Goal: Task Accomplishment & Management: Complete application form

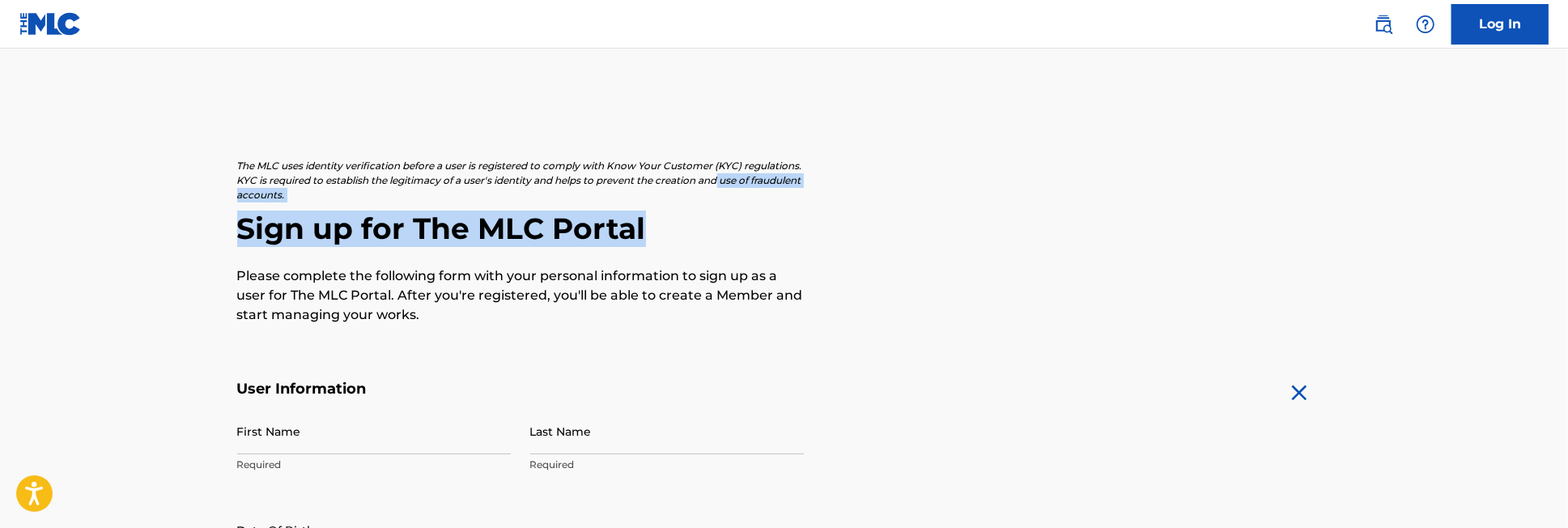
drag, startPoint x: 1567, startPoint y: 176, endPoint x: 1572, endPoint y: 209, distance: 33.4
click at [1567, 209] on html "Press Alt+1 for screen-reader mode, Alt+0 to cancel Accessibility Screen-Reader…" at bounding box center [784, 264] width 1568 height 528
click at [1511, 26] on link "Log In" at bounding box center [1499, 24] width 97 height 40
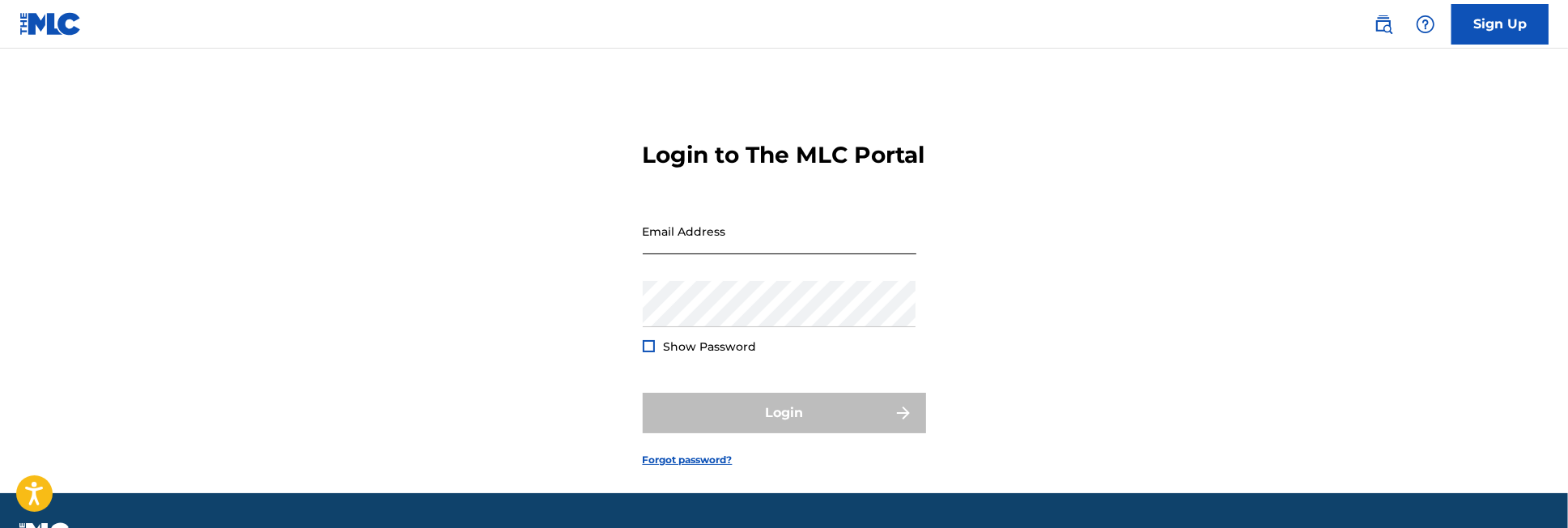
click at [812, 254] on input "Email Address" at bounding box center [779, 231] width 274 height 46
type input "r"
type input "[EMAIL_ADDRESS][DOMAIN_NAME]"
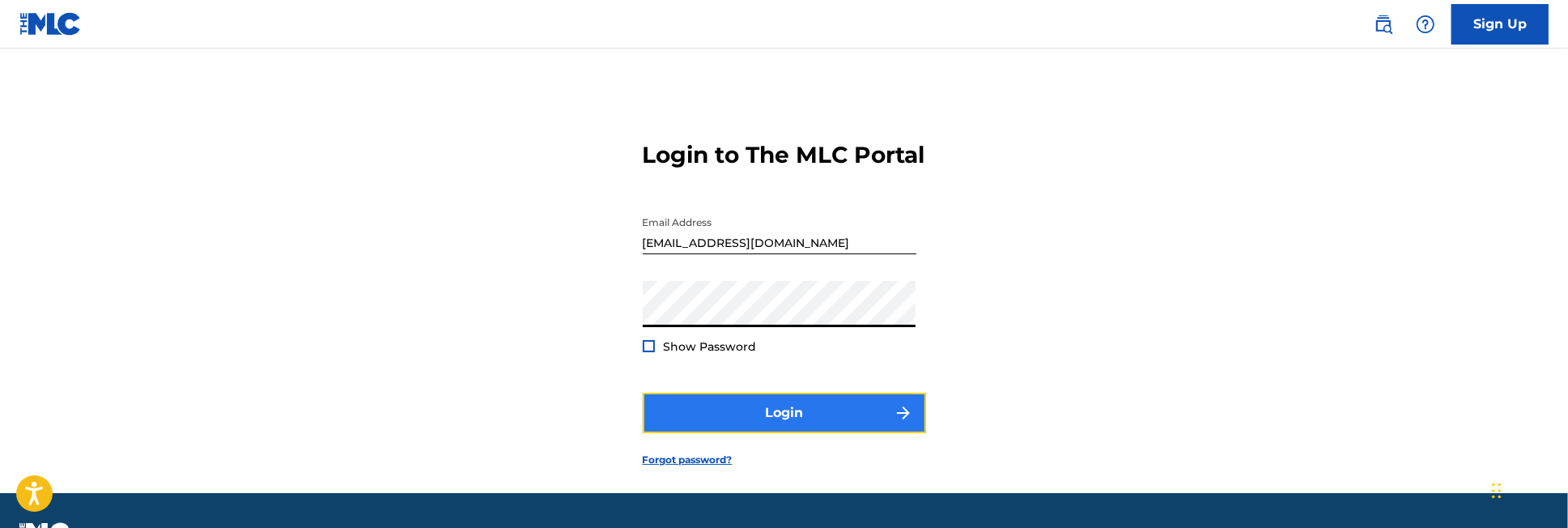
click at [804, 433] on button "Login" at bounding box center [784, 412] width 283 height 40
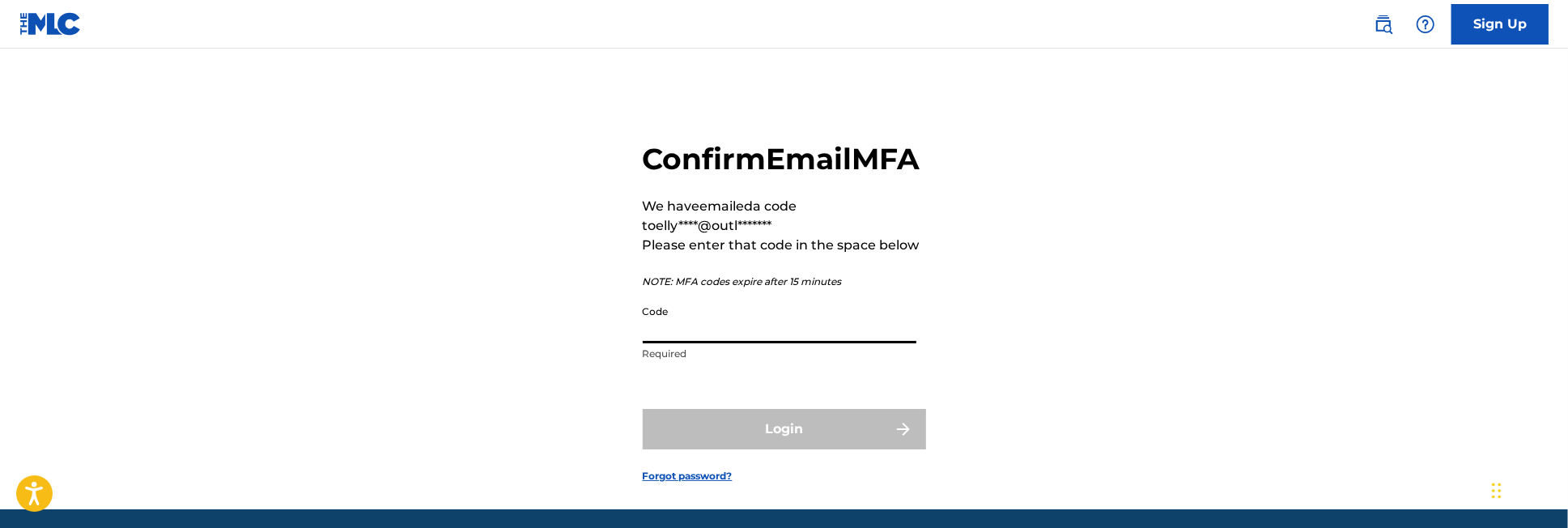
click at [793, 344] on input "Code" at bounding box center [779, 320] width 274 height 46
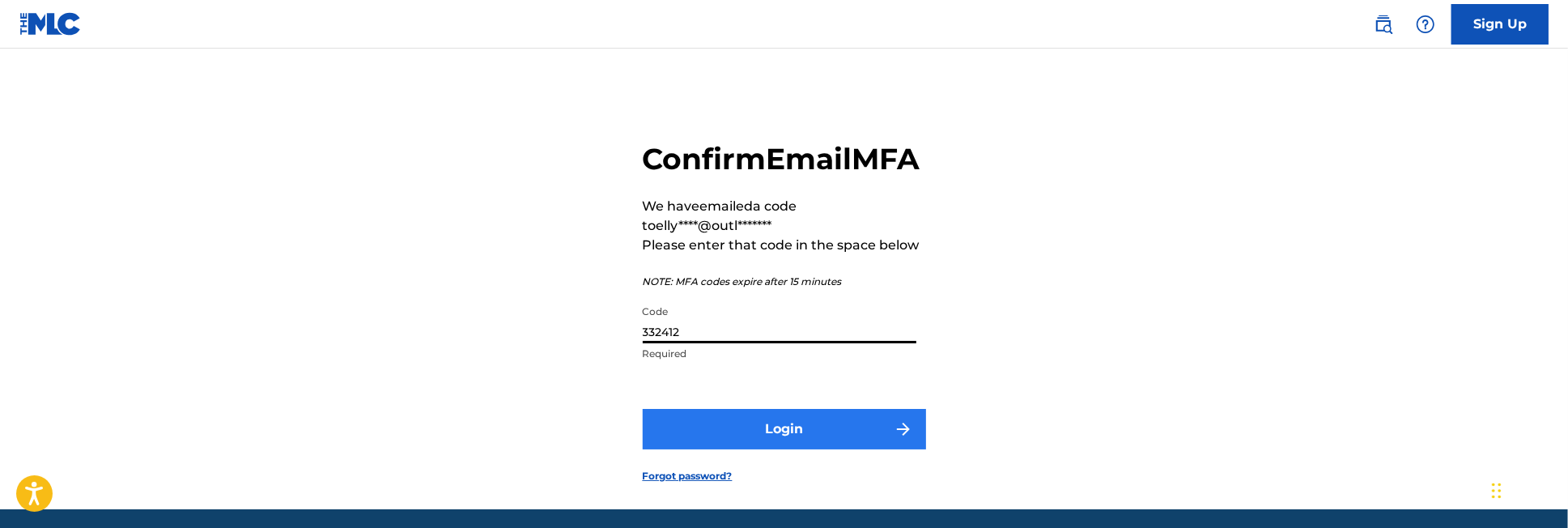
type input "332412"
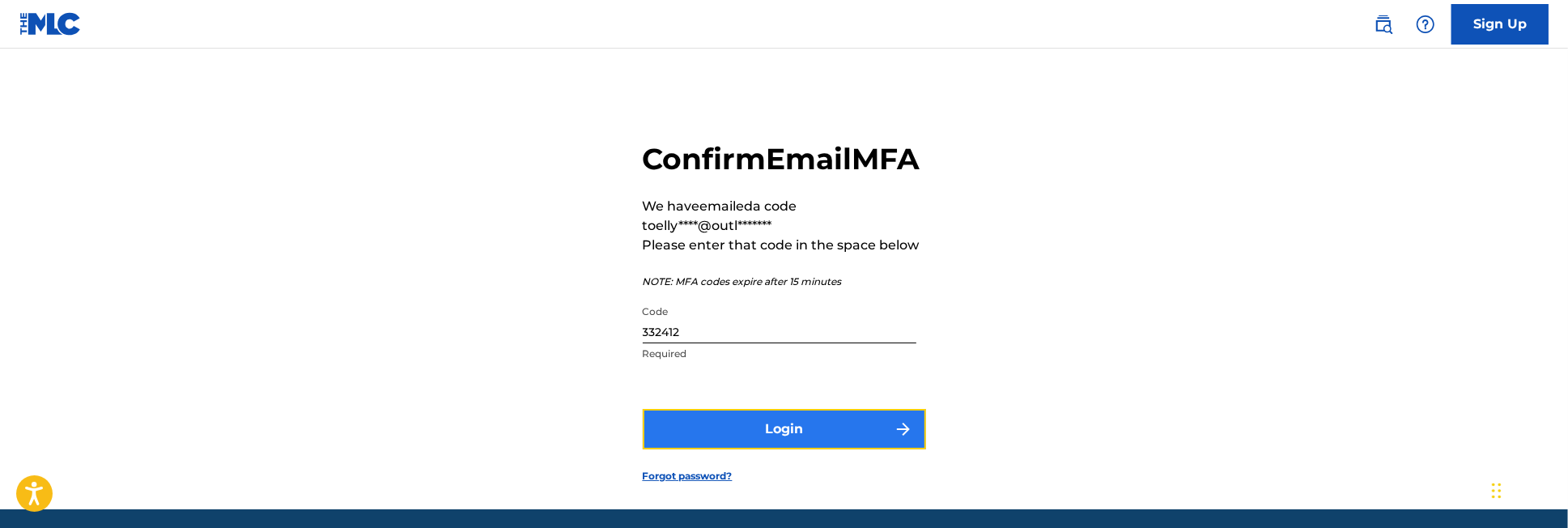
click at [830, 450] on button "Login" at bounding box center [784, 429] width 283 height 40
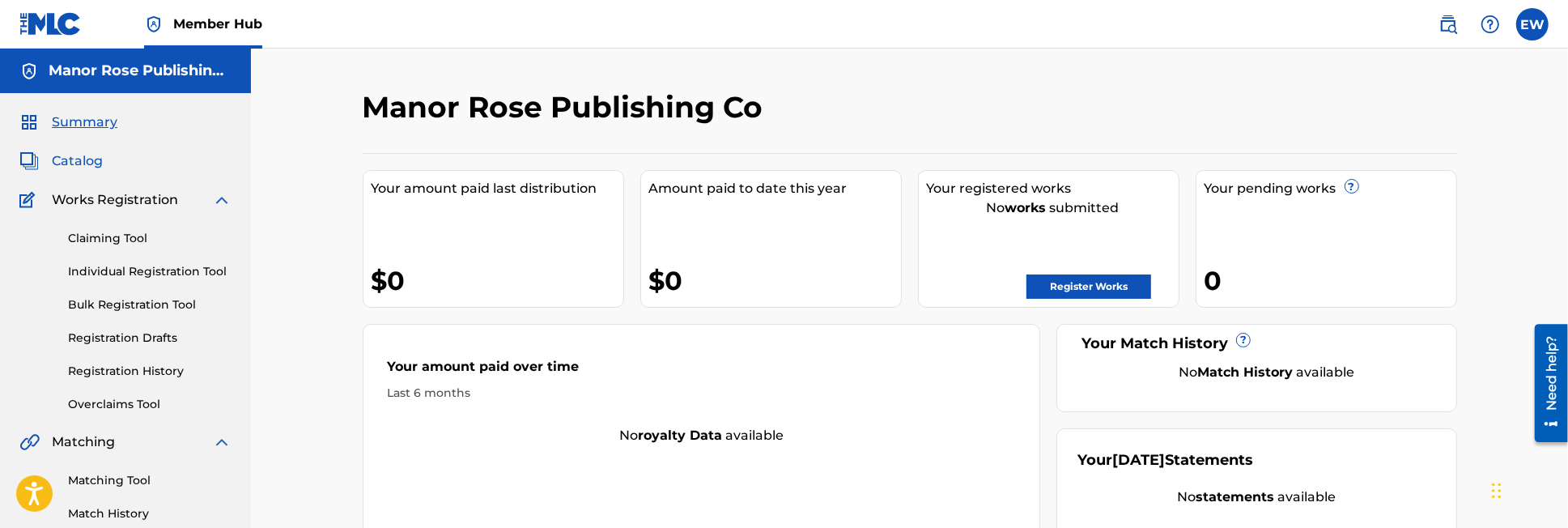
click at [87, 164] on span "Catalog" at bounding box center [77, 161] width 51 height 20
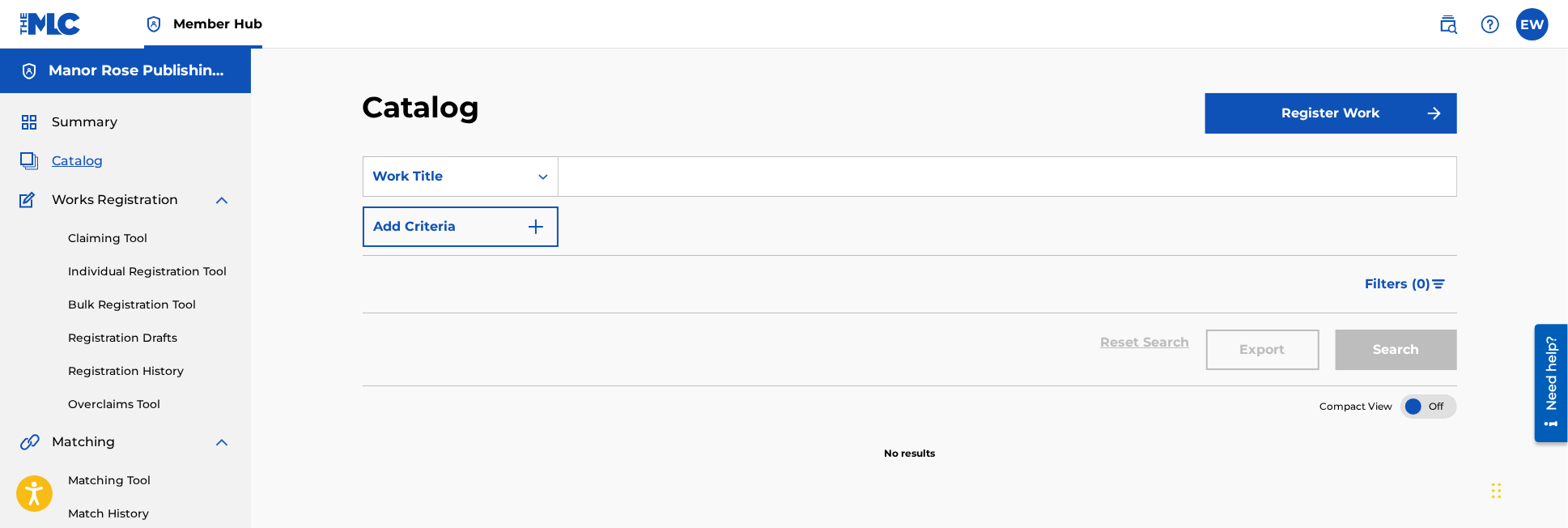
click at [201, 70] on h5 "Manor Rose Publishing Co" at bounding box center [140, 71] width 182 height 19
click at [203, 23] on span "Member Hub" at bounding box center [217, 24] width 89 height 19
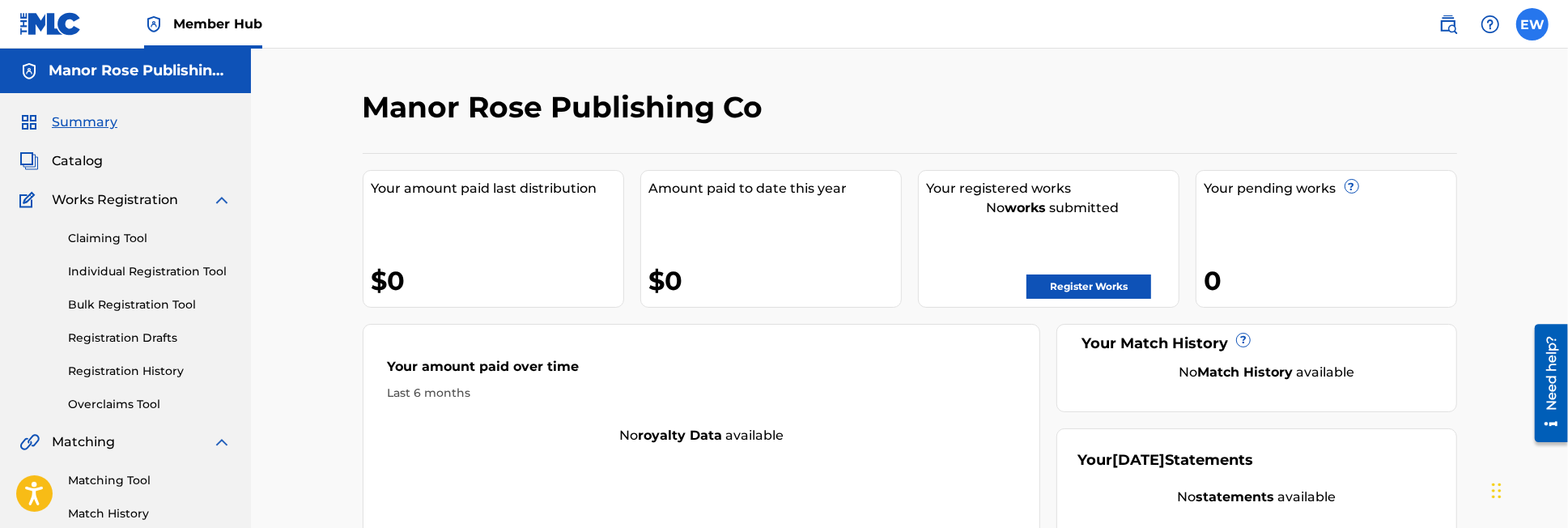
click at [1528, 24] on label at bounding box center [1532, 24] width 32 height 32
click at [1532, 24] on input "EW Ellyn Wilson ellyncw2@outlook.com Notification Preferences Profile Log out" at bounding box center [1532, 24] width 0 height 0
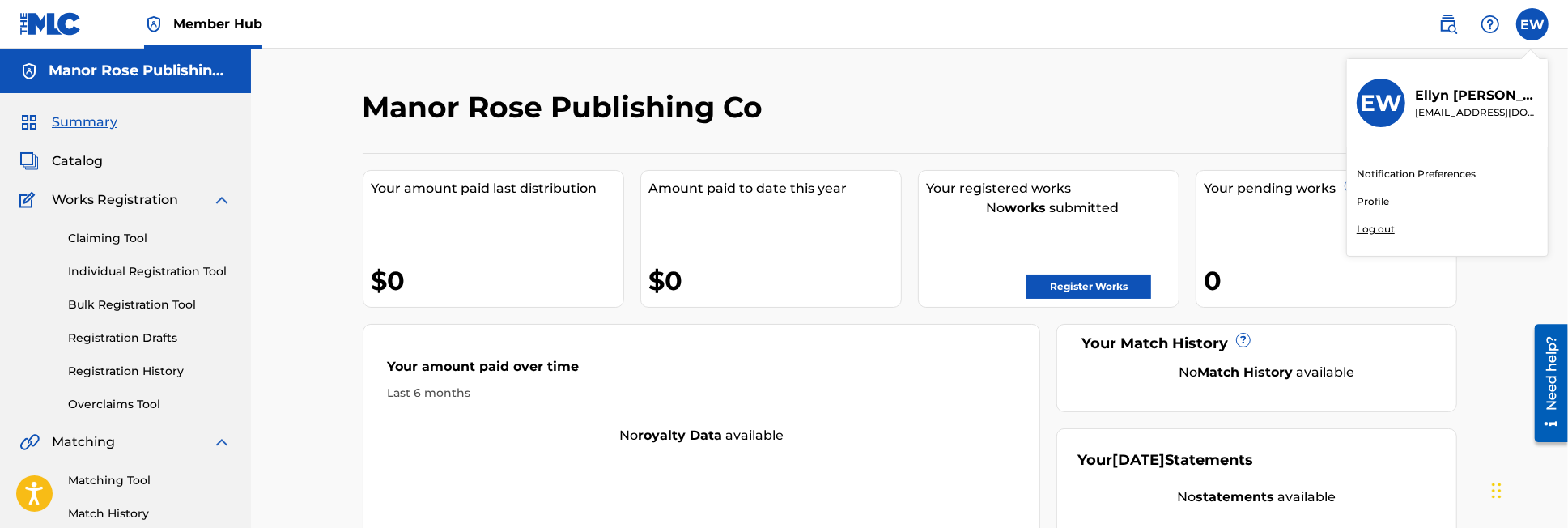
click at [1371, 200] on link "Profile" at bounding box center [1372, 201] width 32 height 14
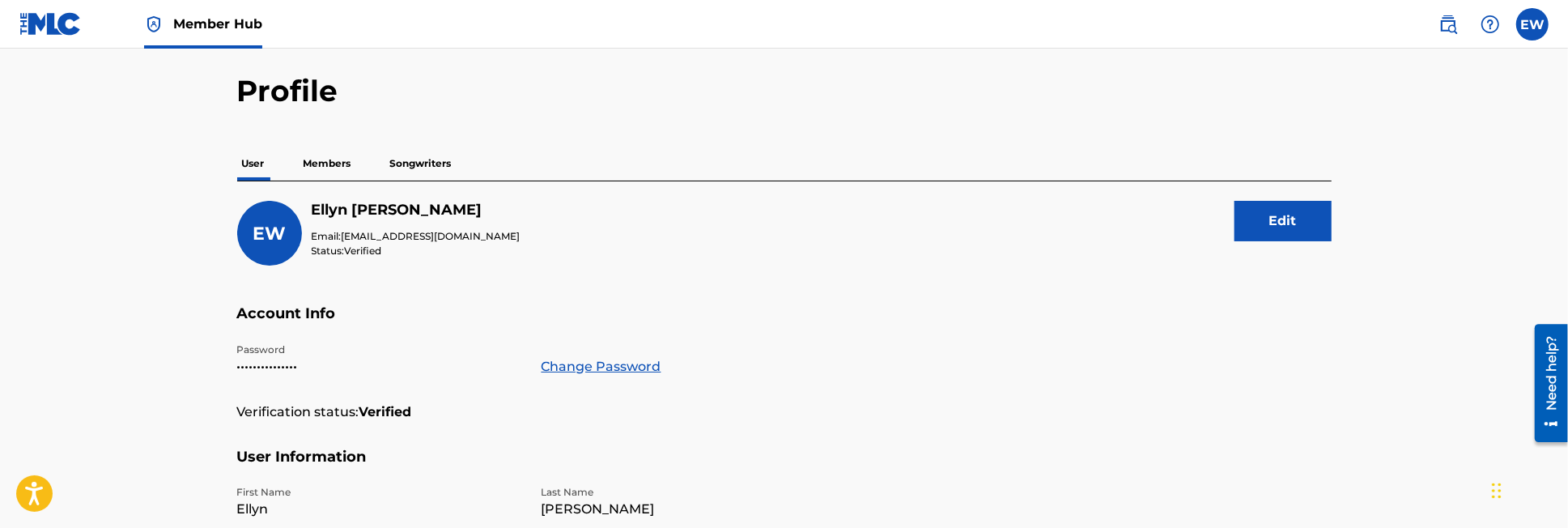
scroll to position [43, 0]
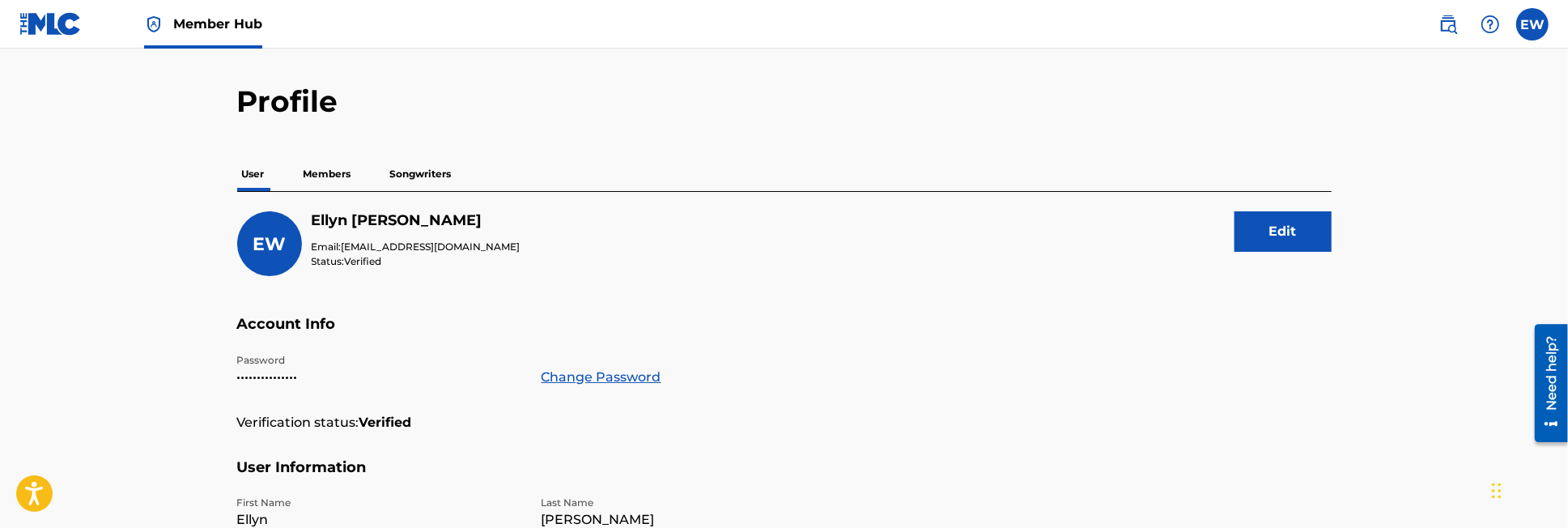
click at [332, 169] on p "Members" at bounding box center [327, 174] width 57 height 34
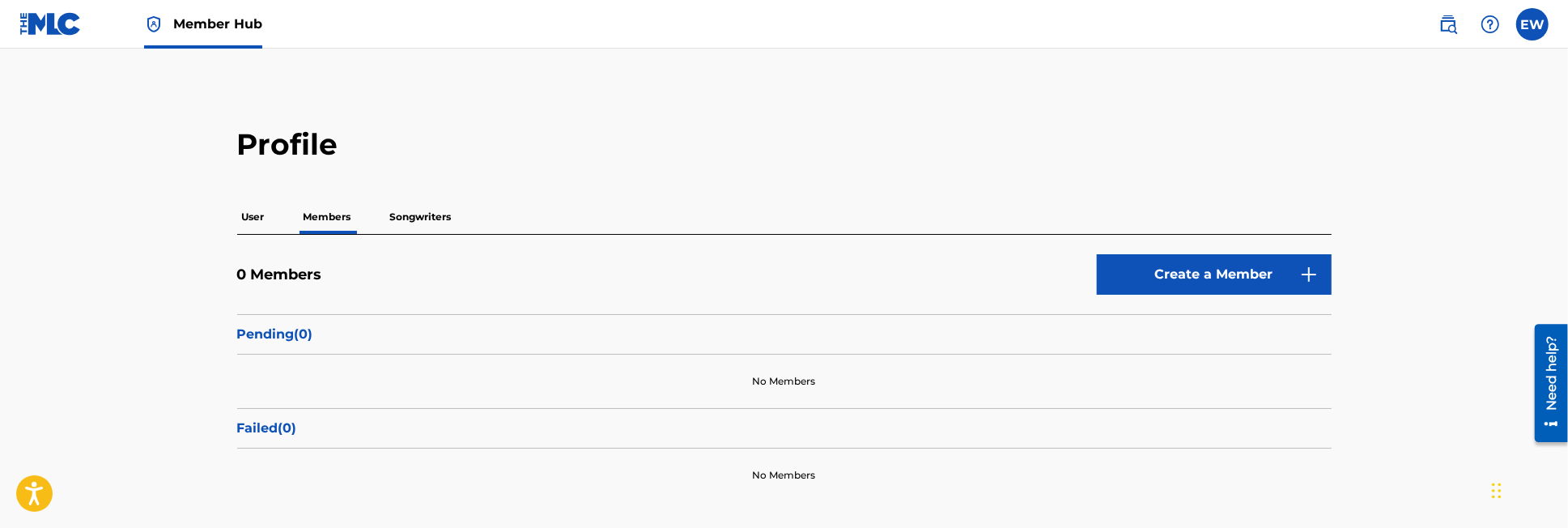
click at [436, 214] on p "Songwriters" at bounding box center [421, 217] width 71 height 34
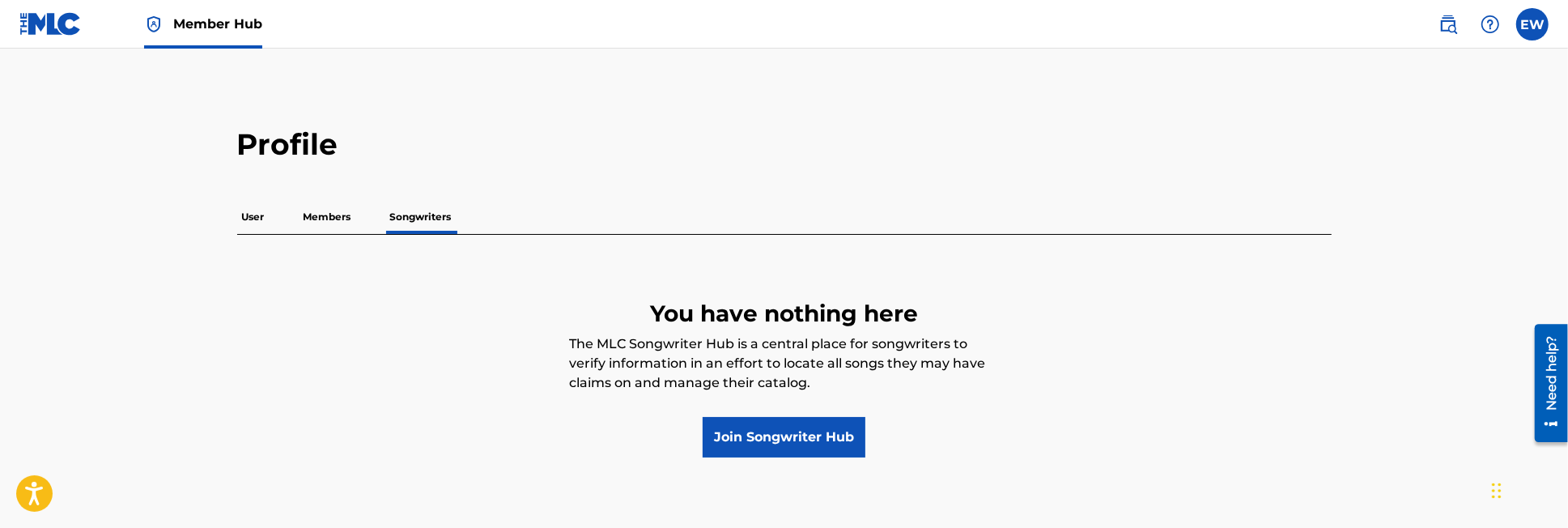
click at [328, 216] on p "Members" at bounding box center [327, 217] width 57 height 34
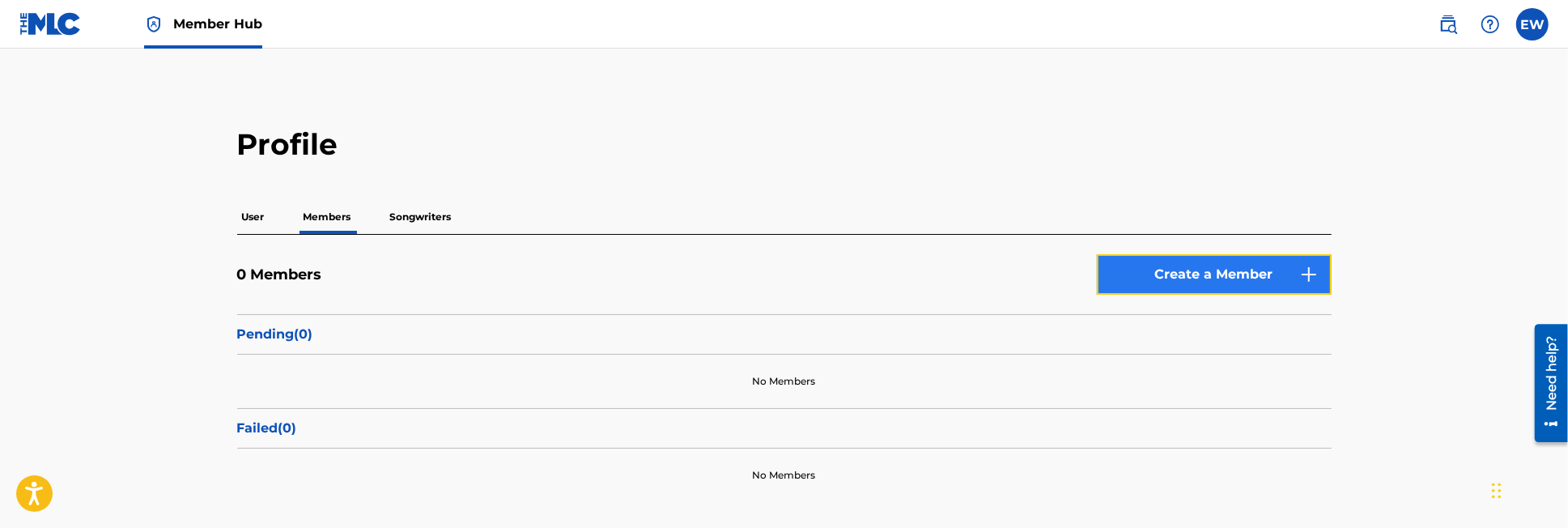
click at [1293, 273] on link "Create a Member" at bounding box center [1214, 274] width 235 height 40
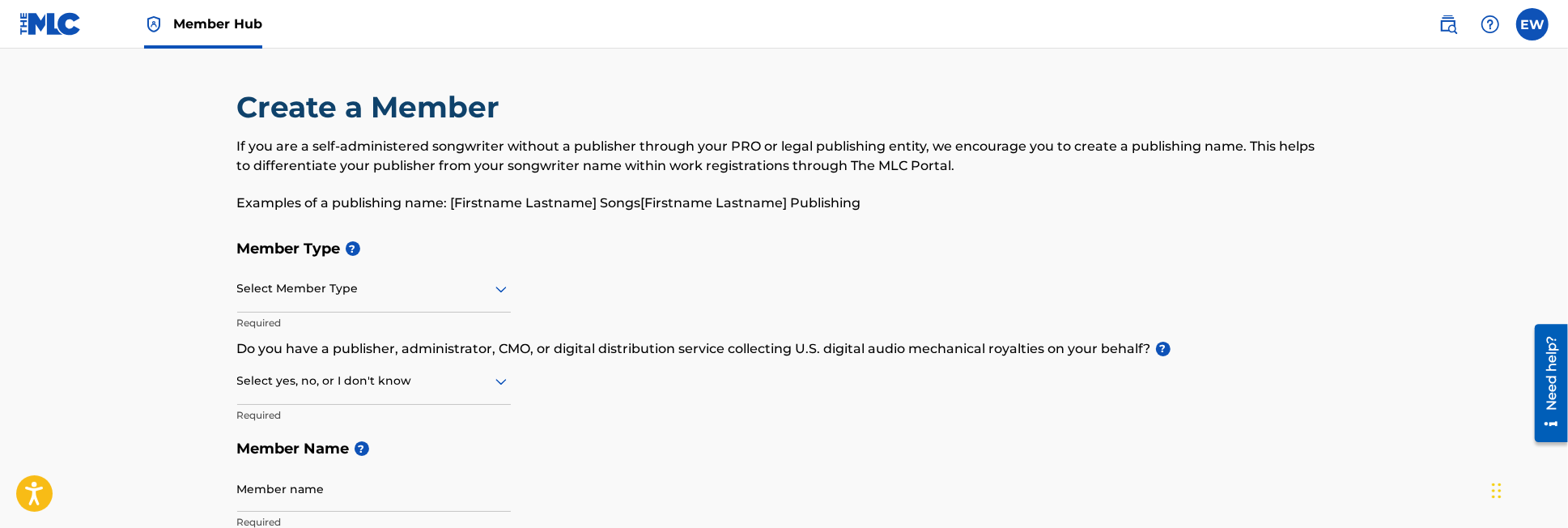
click at [327, 287] on div at bounding box center [373, 289] width 274 height 21
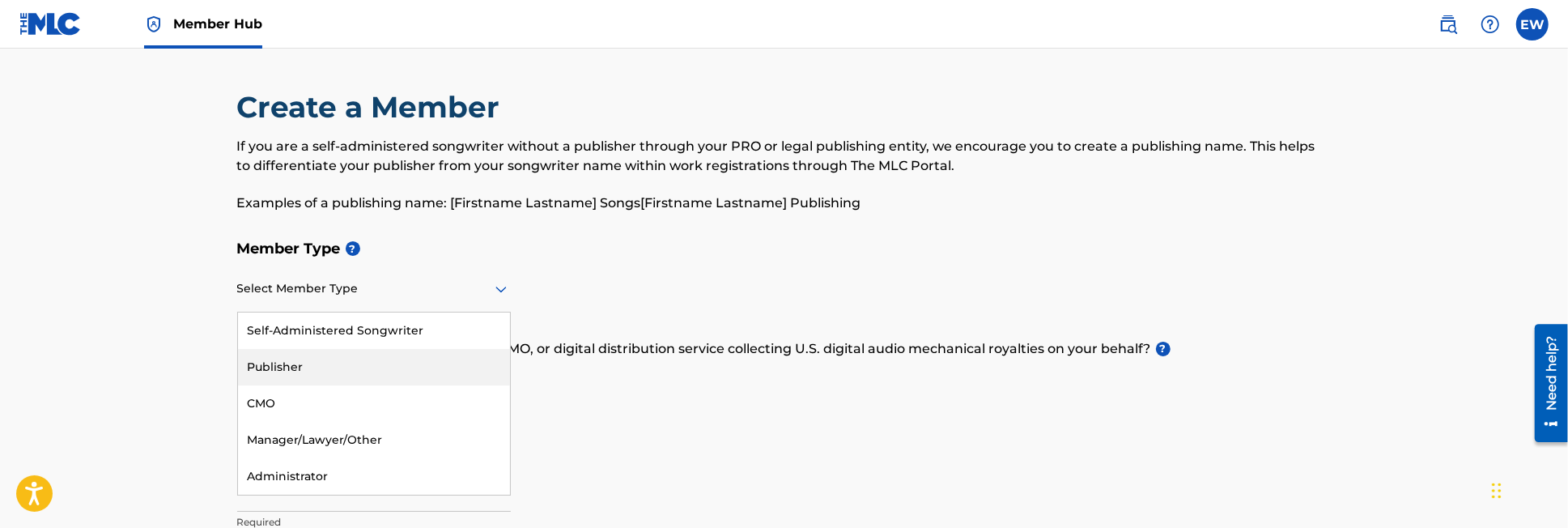
click at [309, 363] on div "Publisher" at bounding box center [373, 367] width 272 height 37
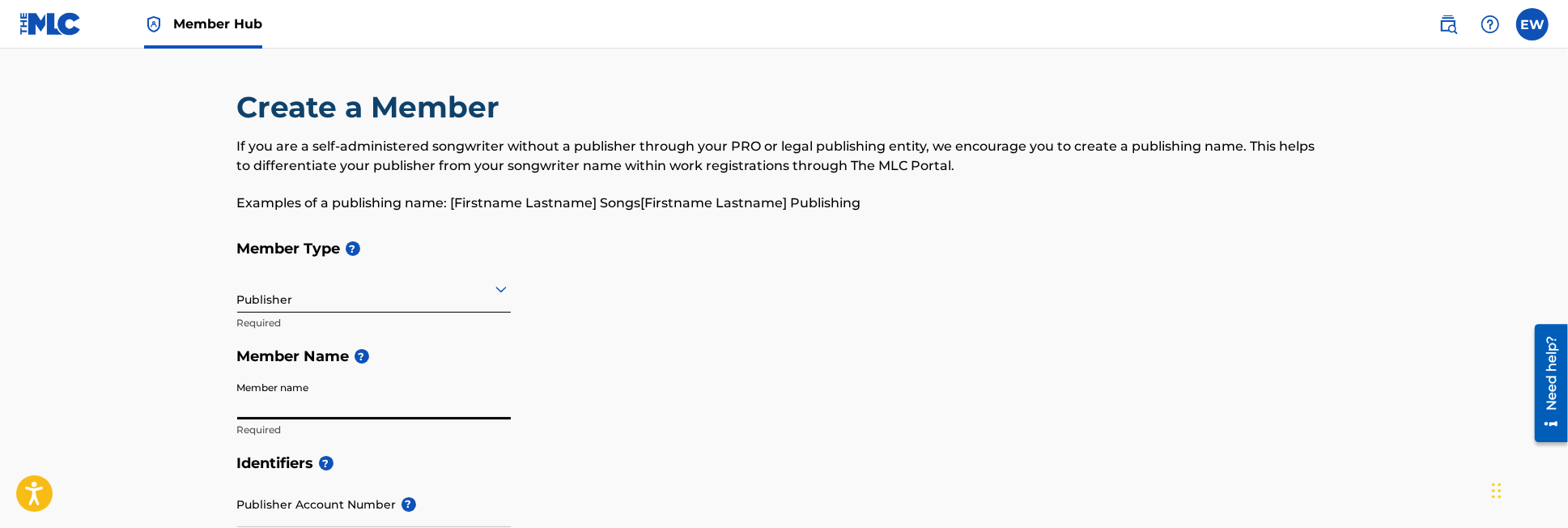
click at [377, 408] on input "Member name" at bounding box center [373, 396] width 274 height 46
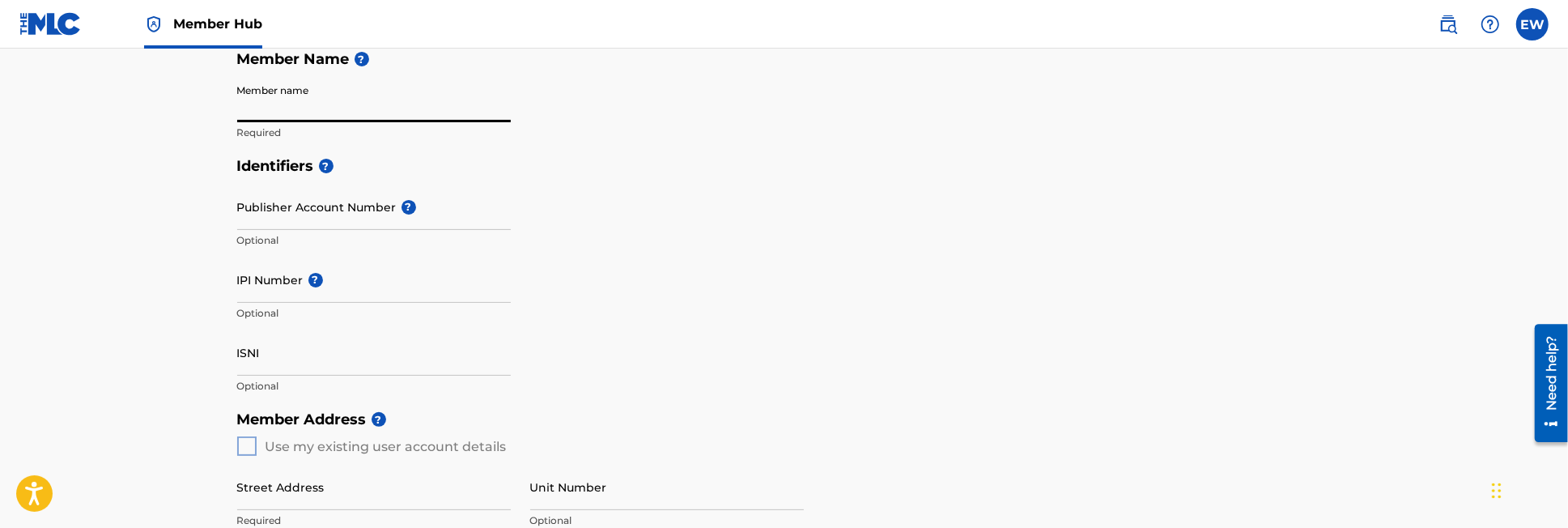
scroll to position [294, 0]
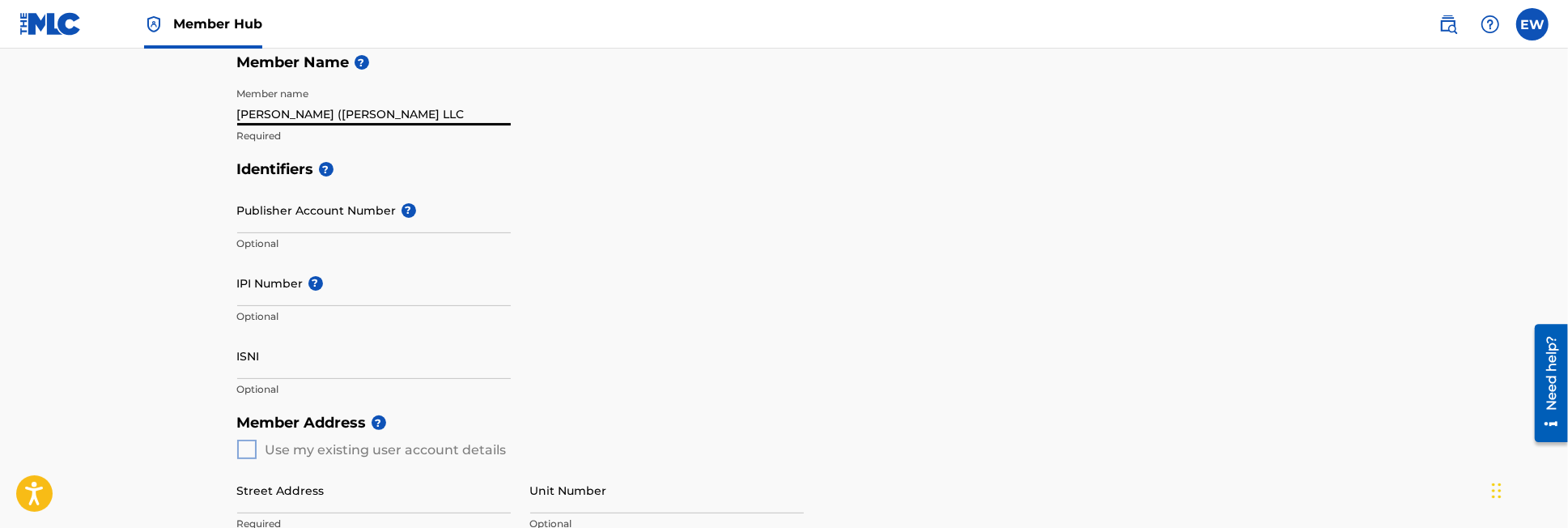
drag, startPoint x: 1572, startPoint y: 181, endPoint x: 410, endPoint y: 107, distance: 1164.4
click at [410, 107] on input "Ellyn Wilson (Manor Rose LLC" at bounding box center [373, 102] width 274 height 46
type input "Ellyn Wilson (Manor Rose LLC)"
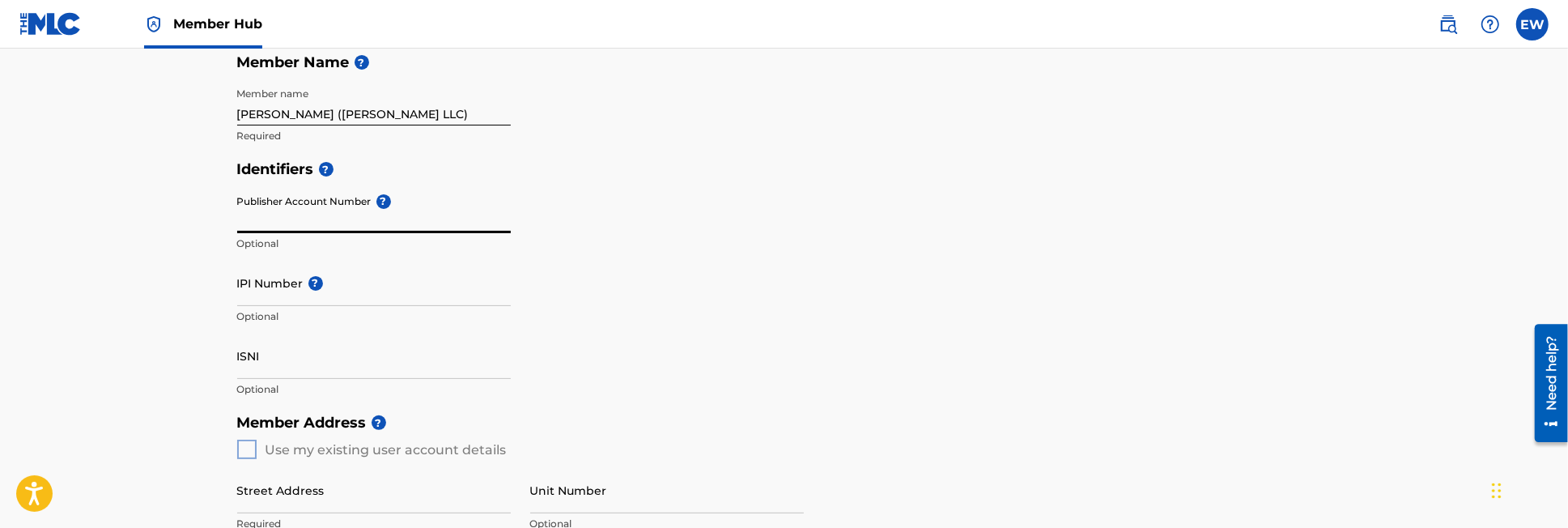
click at [331, 216] on input "Publisher Account Number ?" at bounding box center [373, 210] width 274 height 46
click at [279, 281] on input "IPI Number ?" at bounding box center [373, 282] width 274 height 46
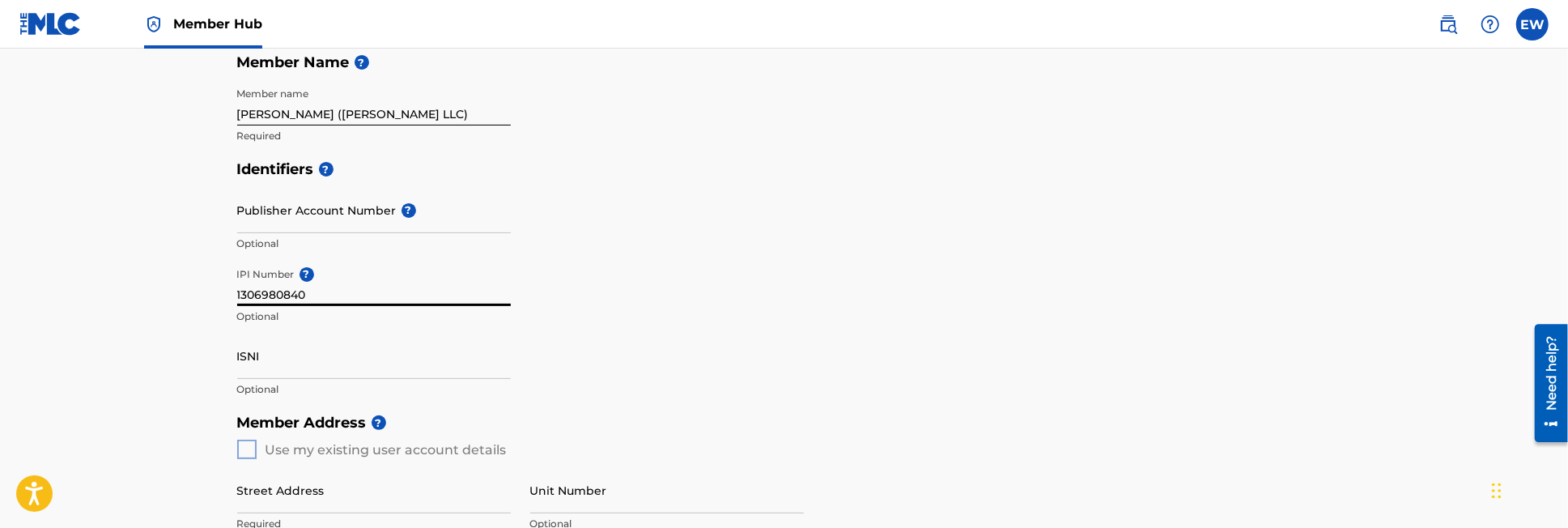
type input "1306980840"
click at [313, 110] on input "Ellyn Wilson (Manor Rose LLC)" at bounding box center [373, 102] width 274 height 46
click at [334, 114] on input "Manor Rose LLC)" at bounding box center [373, 102] width 274 height 46
type input "Manor Rose LLC - Ellyn Wilson"
click at [434, 160] on h5 "Identifiers ?" at bounding box center [784, 169] width 1094 height 35
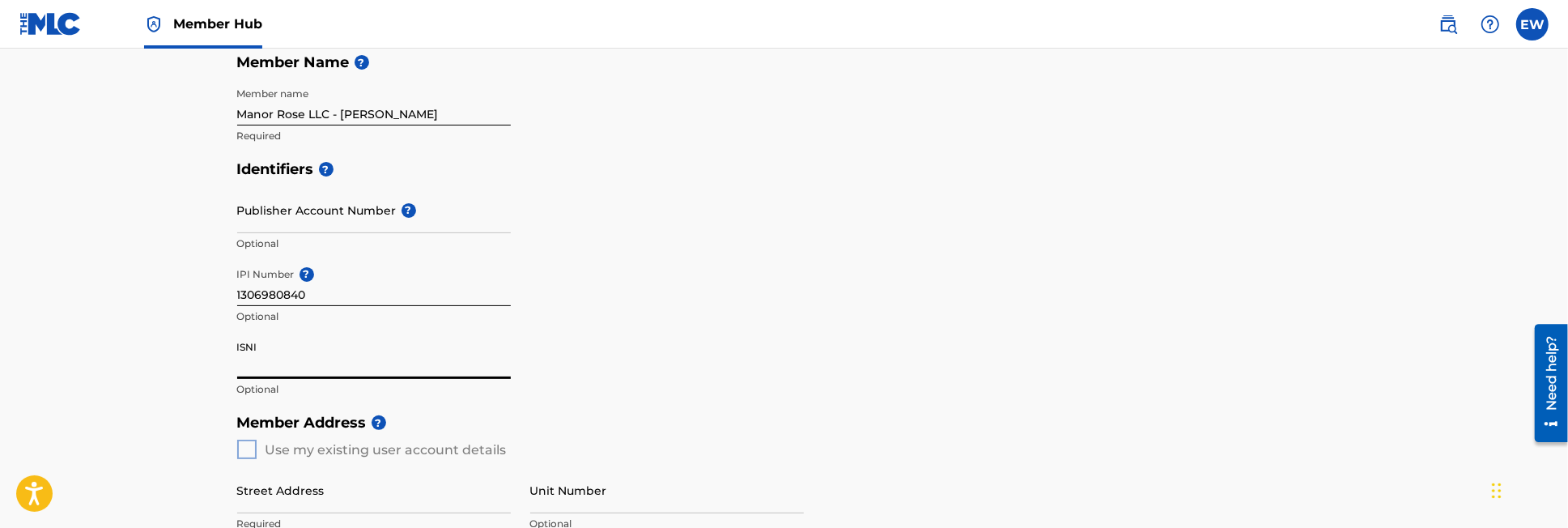
click at [396, 358] on input "ISNI" at bounding box center [373, 356] width 274 height 46
click at [565, 389] on div "Identifiers ? Publisher Account Number ? Optional IPI Number ? 1306980840 Optio…" at bounding box center [784, 279] width 1094 height 253
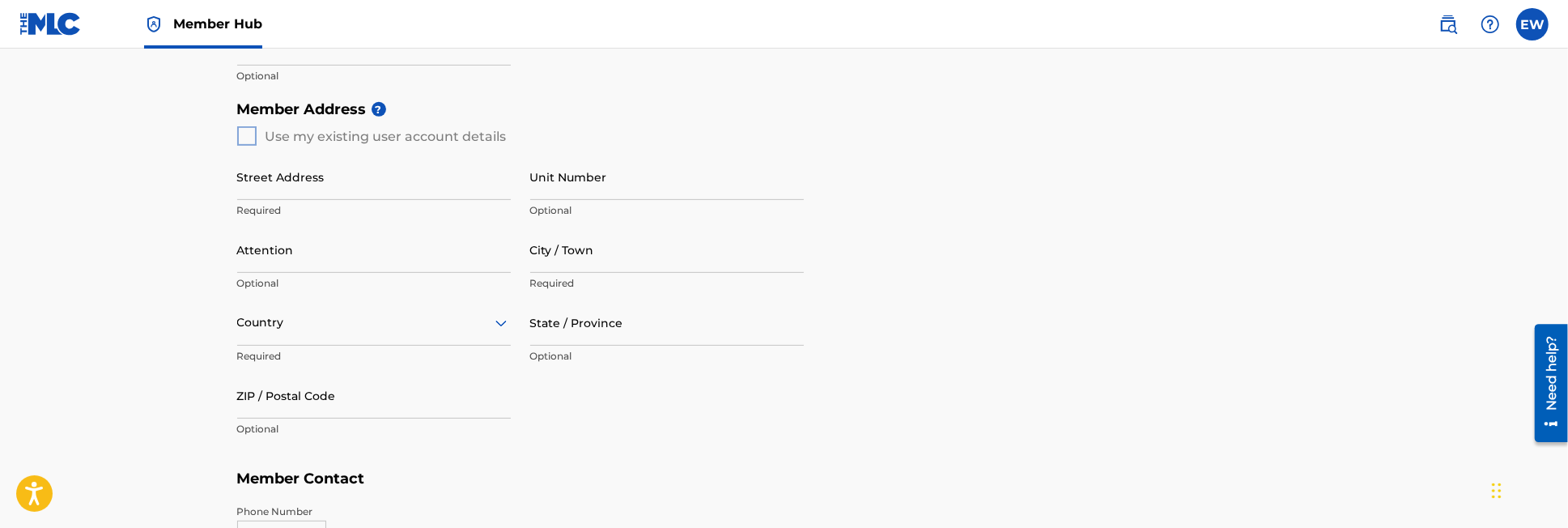
scroll to position [605, 0]
click at [250, 130] on div "Member Address ? Use my existing user account details Street Address Required U…" at bounding box center [784, 280] width 1094 height 370
click at [252, 141] on div "Member Address ? Use my existing user account details Street Address Required U…" at bounding box center [784, 280] width 1094 height 370
click at [245, 136] on div "Member Address ? Use my existing user account details Street Address Required U…" at bounding box center [784, 280] width 1094 height 370
click at [292, 196] on input "Street Address" at bounding box center [373, 179] width 274 height 46
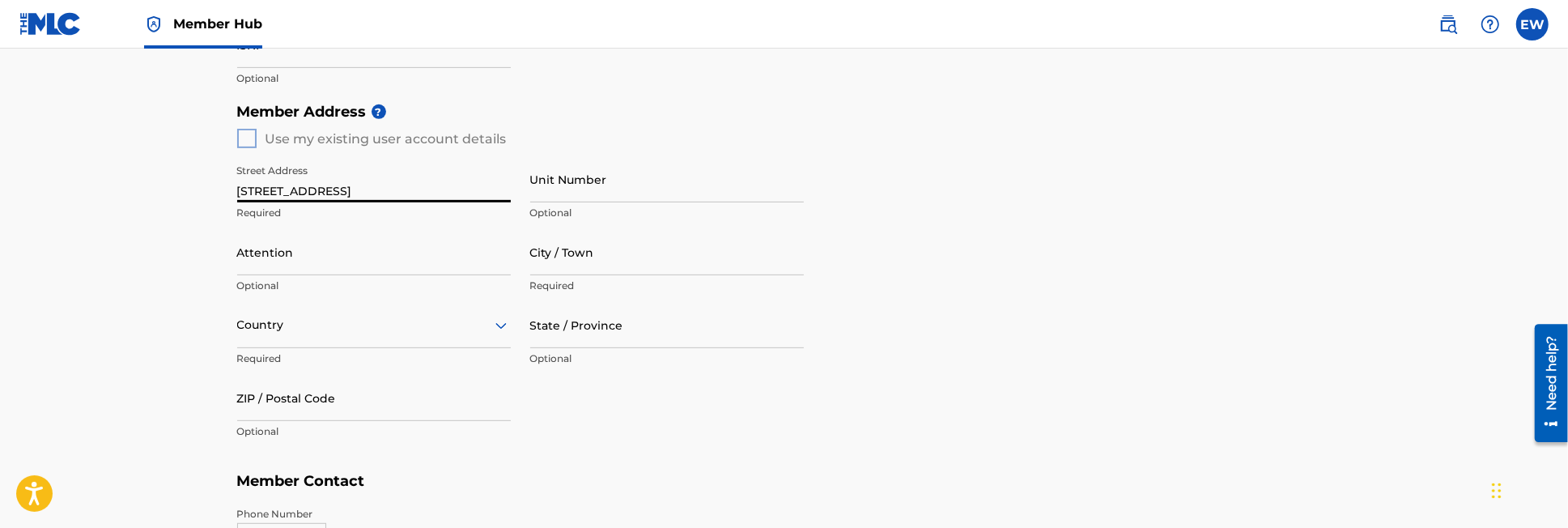
type input "401 Northwest Durango Street"
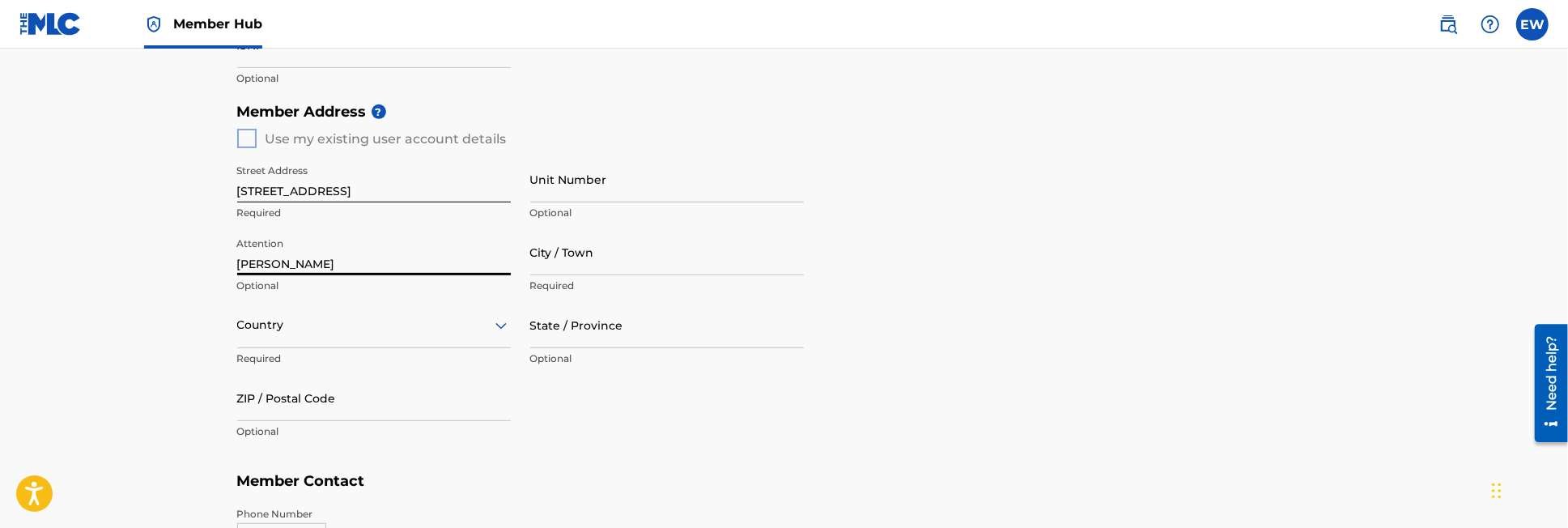
type input "Ellyn C Wilson"
type input "Blue Springs"
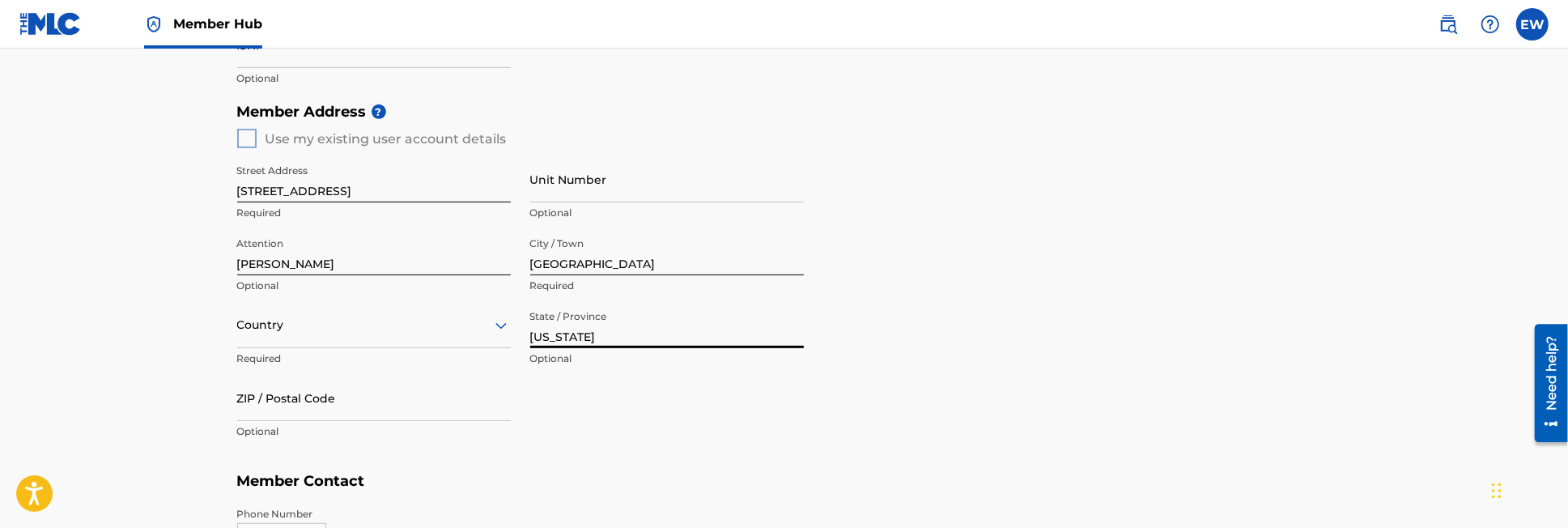
type input "Missouri"
click at [504, 326] on div "Country" at bounding box center [373, 325] width 274 height 46
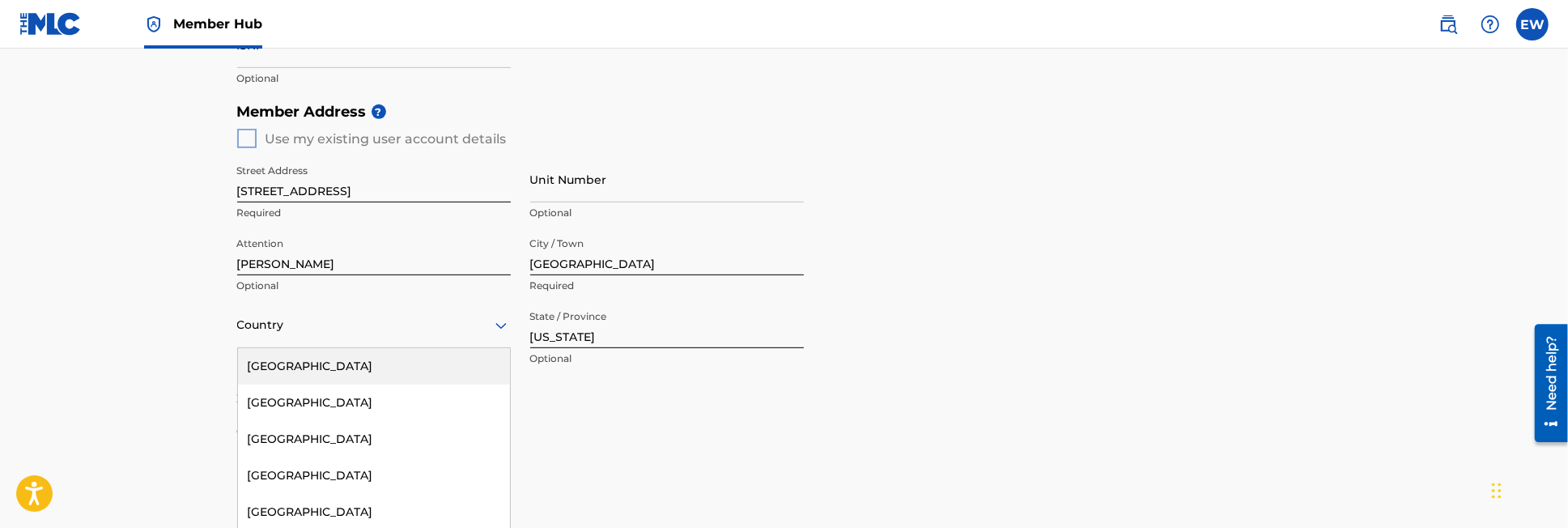
scroll to position [668, 0]
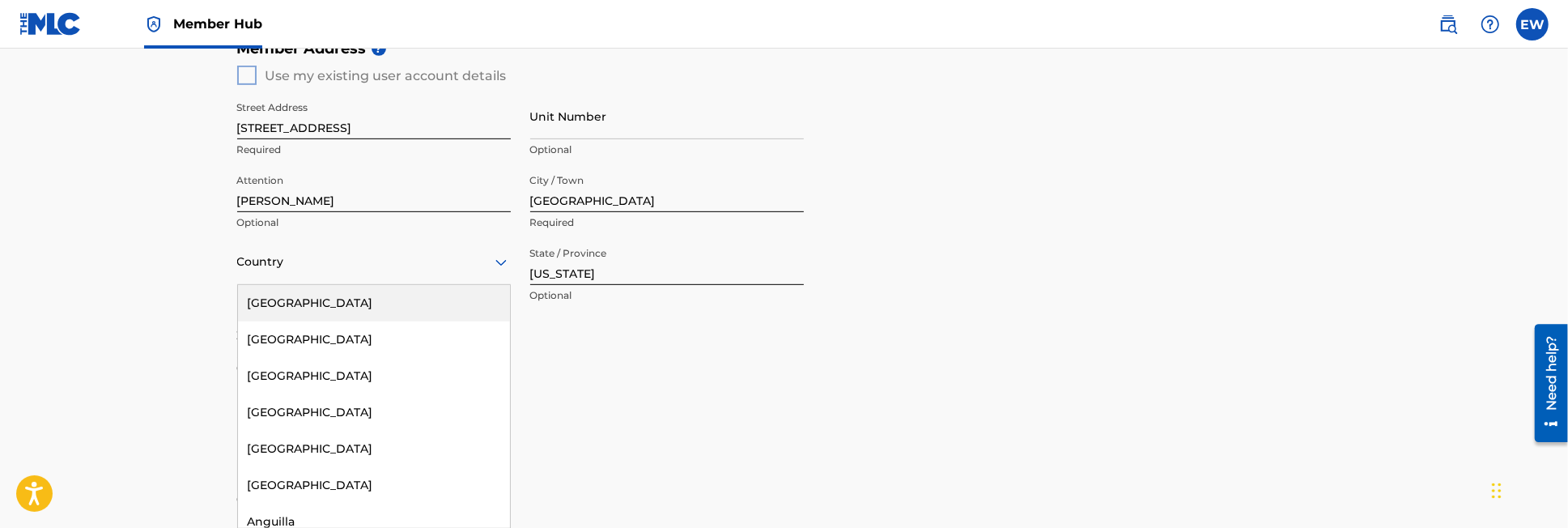
click at [468, 308] on div "United States" at bounding box center [373, 303] width 272 height 37
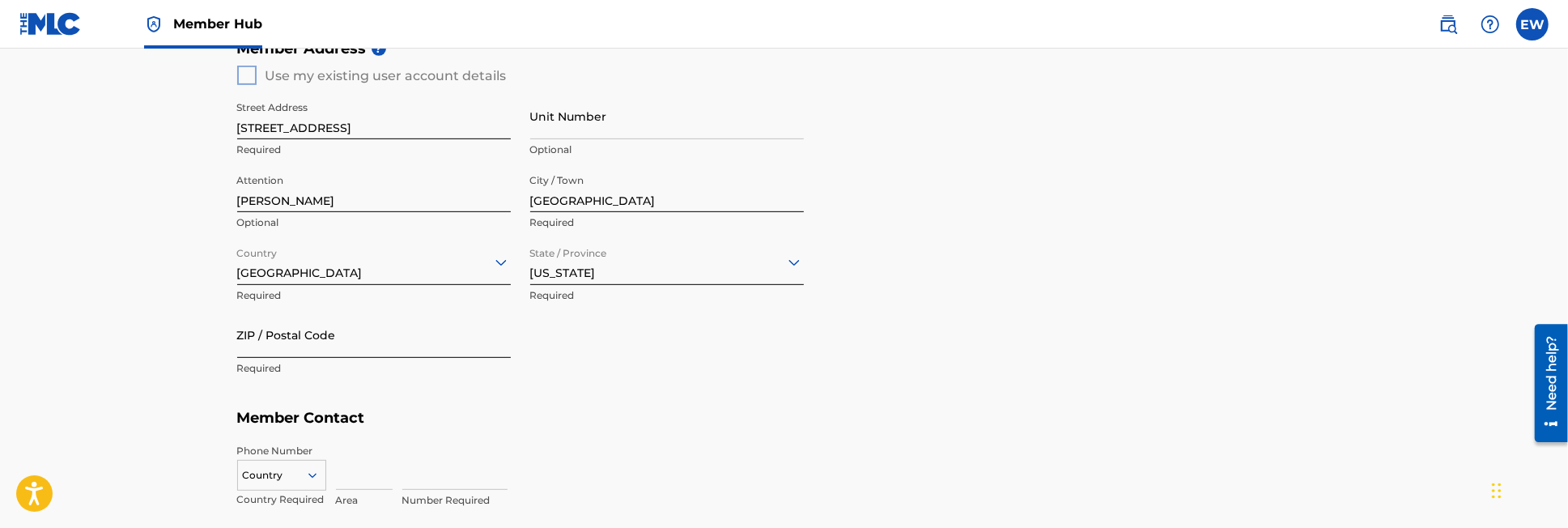
click at [455, 325] on input "ZIP / Postal Code" at bounding box center [373, 334] width 274 height 46
type input "64014"
click at [318, 470] on div "216 results available. Use Up and Down to choose options, press Enter to select…" at bounding box center [281, 472] width 89 height 24
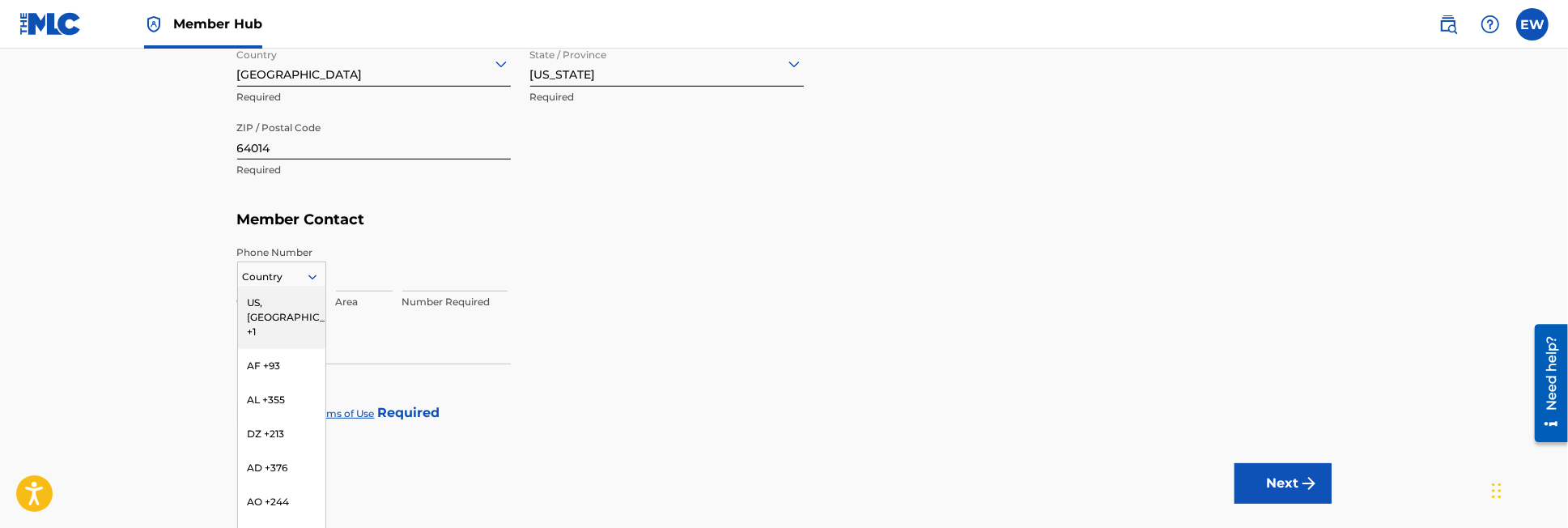
click at [300, 304] on div "US, CA +1" at bounding box center [281, 317] width 87 height 63
click at [353, 281] on input at bounding box center [364, 268] width 56 height 46
type input "660"
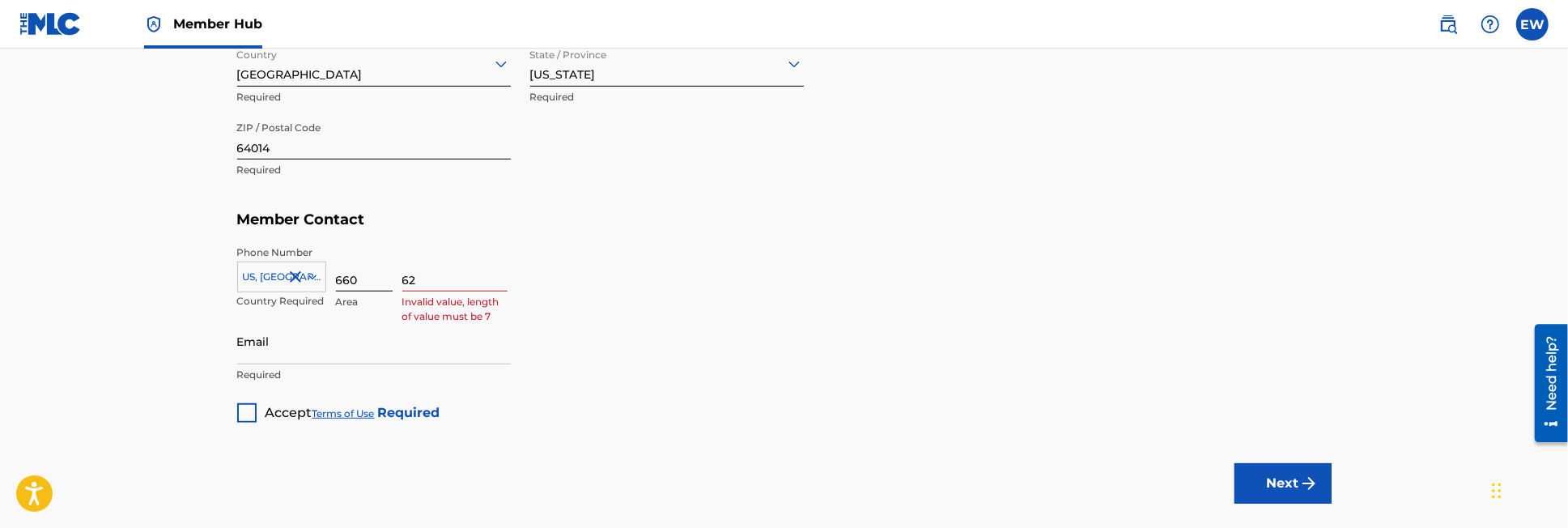
type input "6"
type input "9928"
click at [281, 349] on input "Email" at bounding box center [373, 341] width 274 height 46
type input "[EMAIL_ADDRESS][DOMAIN_NAME]"
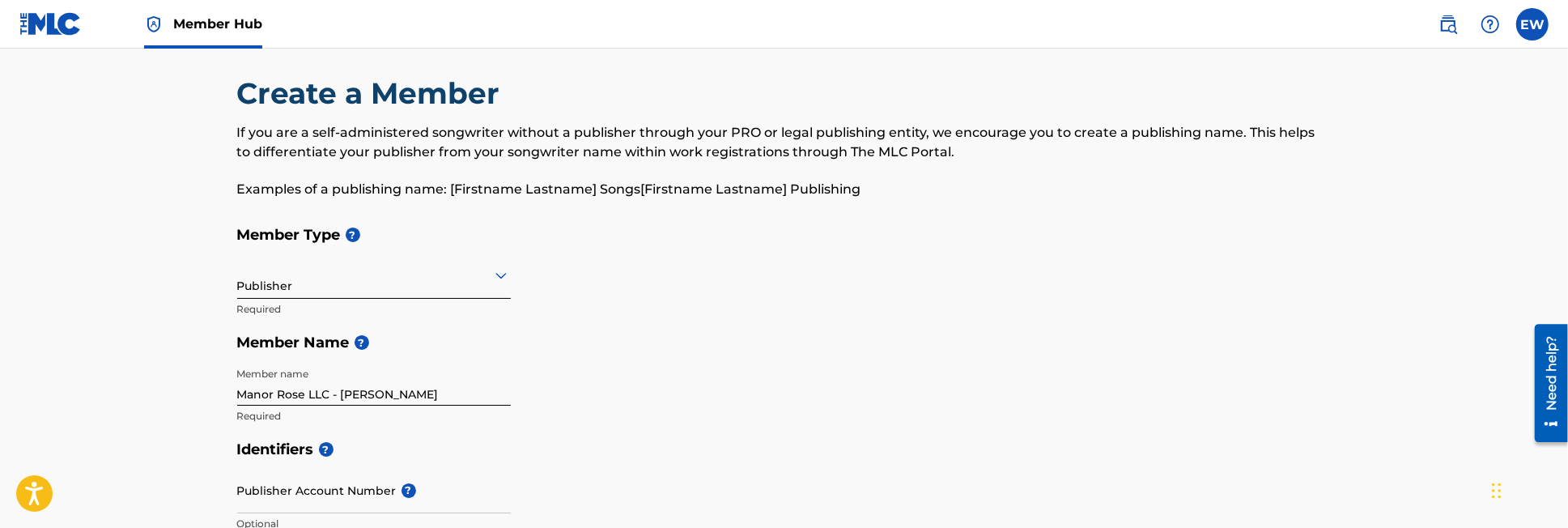
scroll to position [16, 0]
click at [1490, 24] on img at bounding box center [1490, 24] width 20 height 20
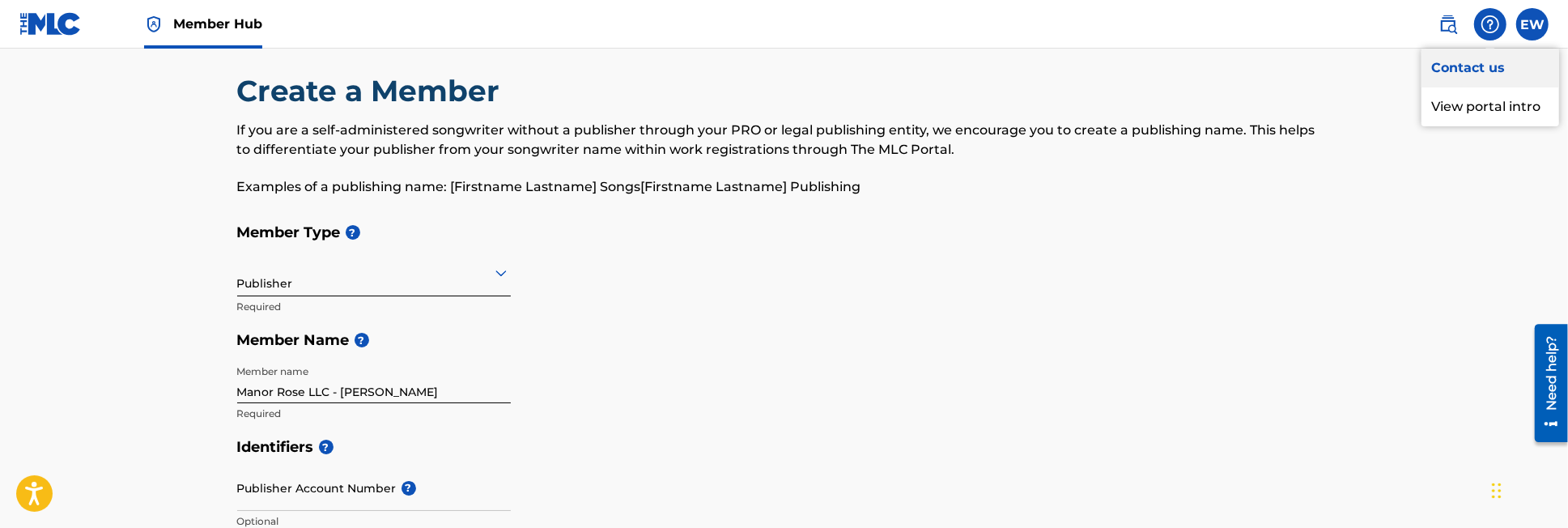
click at [1478, 67] on link "Contact us" at bounding box center [1490, 68] width 137 height 39
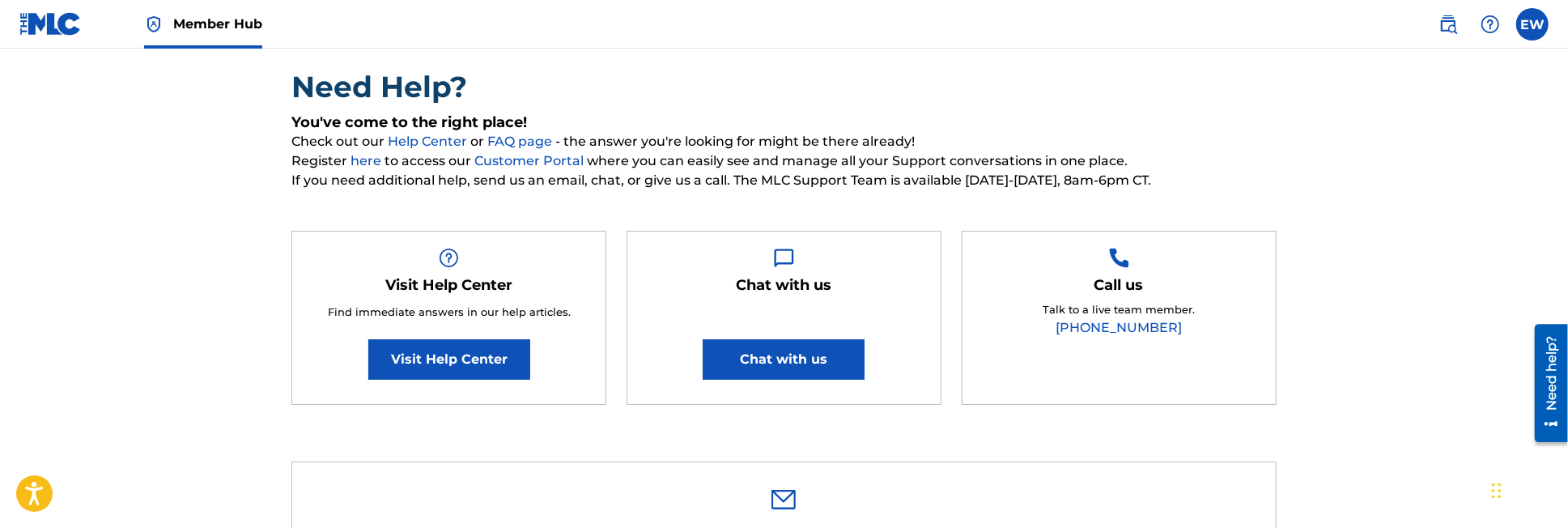
scroll to position [115, 0]
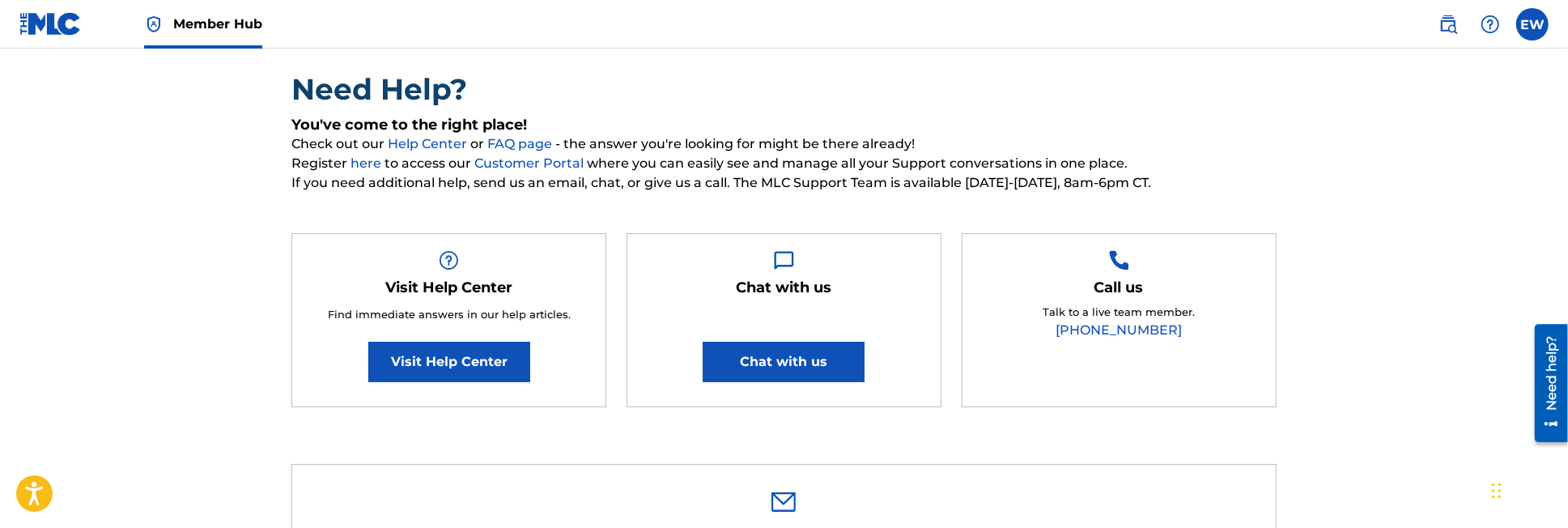
click at [364, 162] on link "here" at bounding box center [368, 163] width 34 height 15
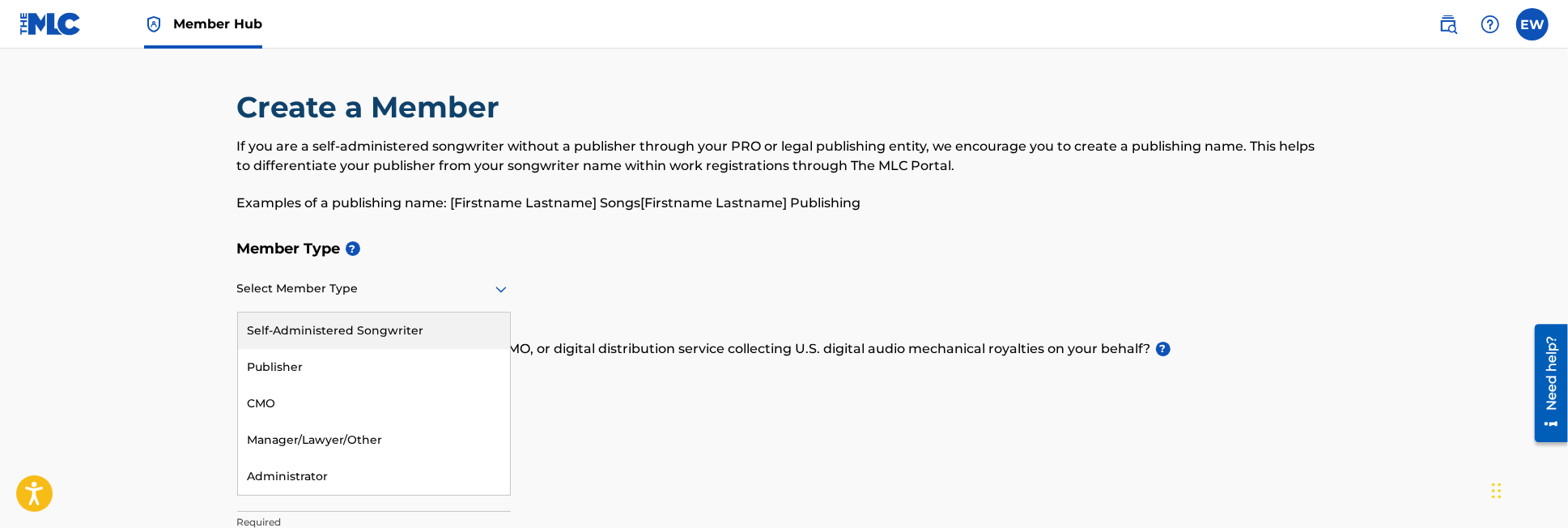
click at [499, 285] on icon at bounding box center [500, 289] width 20 height 20
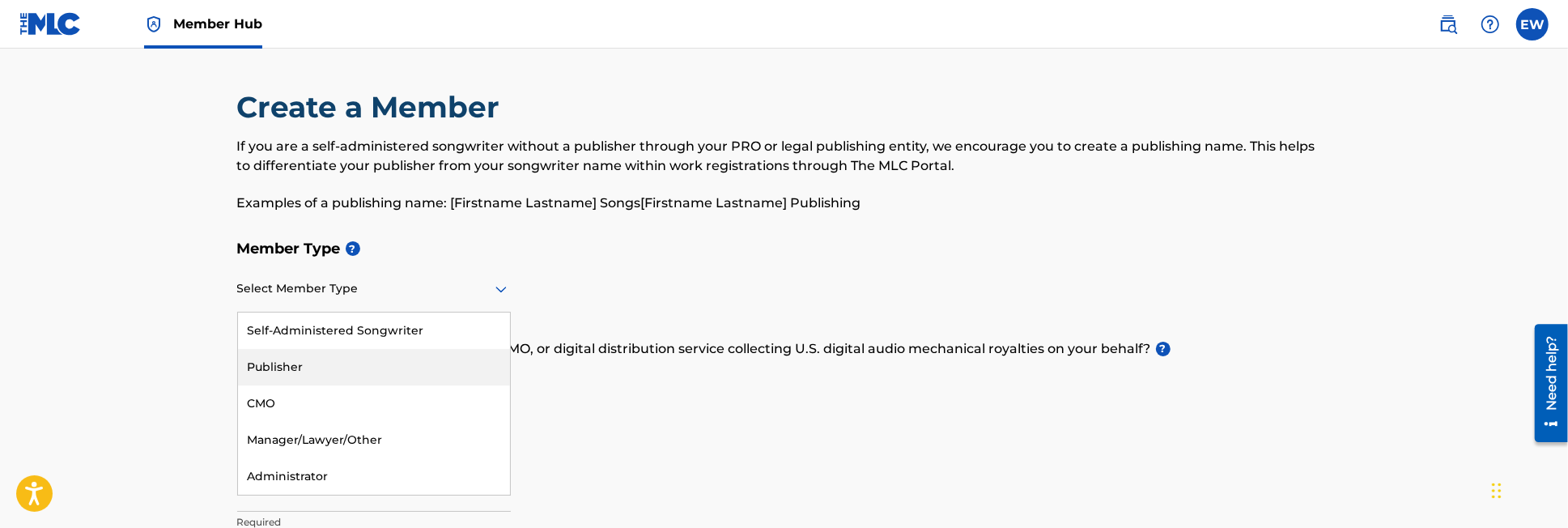
drag, startPoint x: 287, startPoint y: 367, endPoint x: 104, endPoint y: 254, distance: 215.1
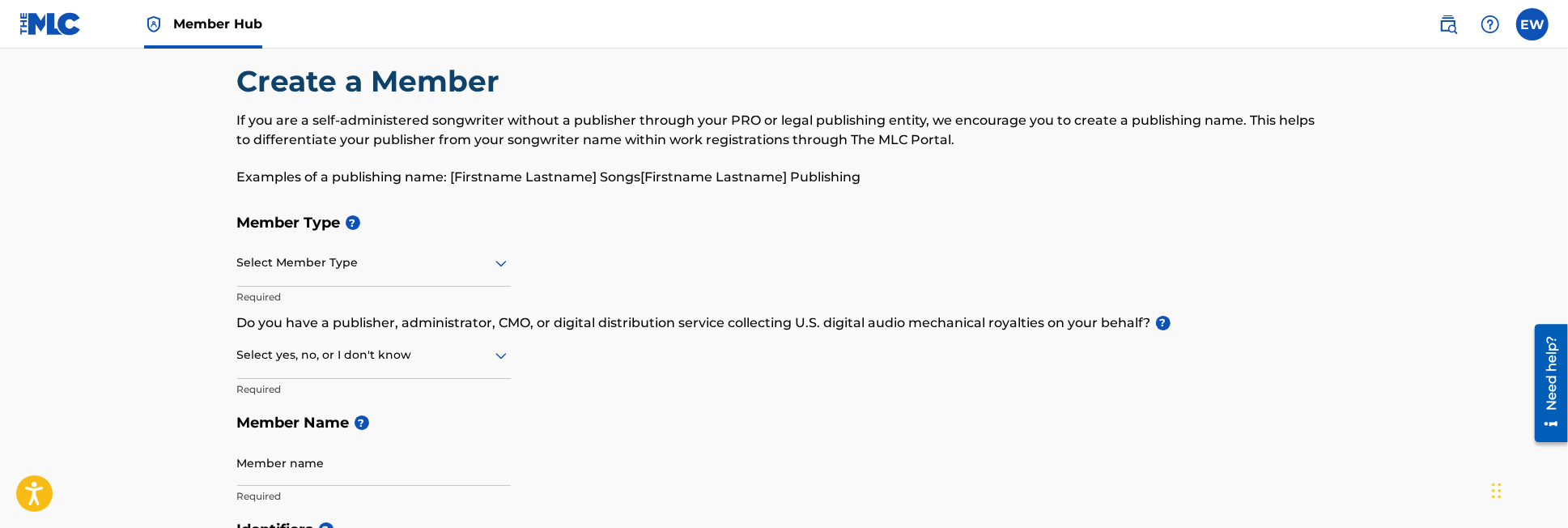
scroll to position [12, 0]
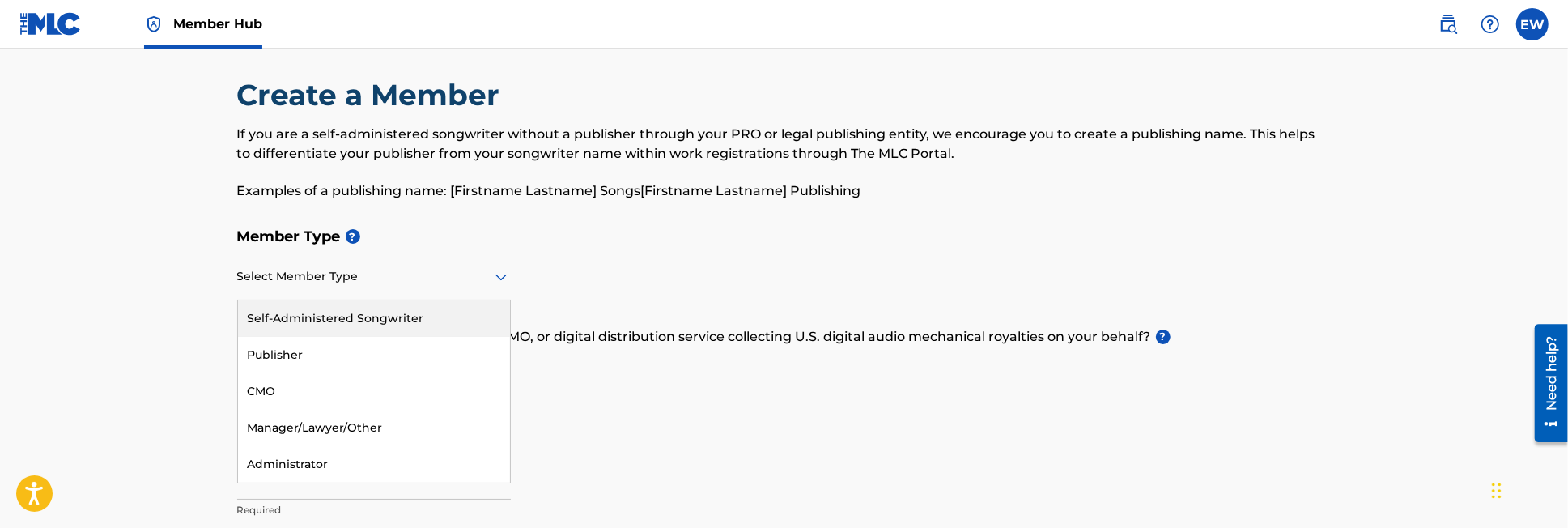
click at [500, 274] on icon at bounding box center [500, 277] width 20 height 20
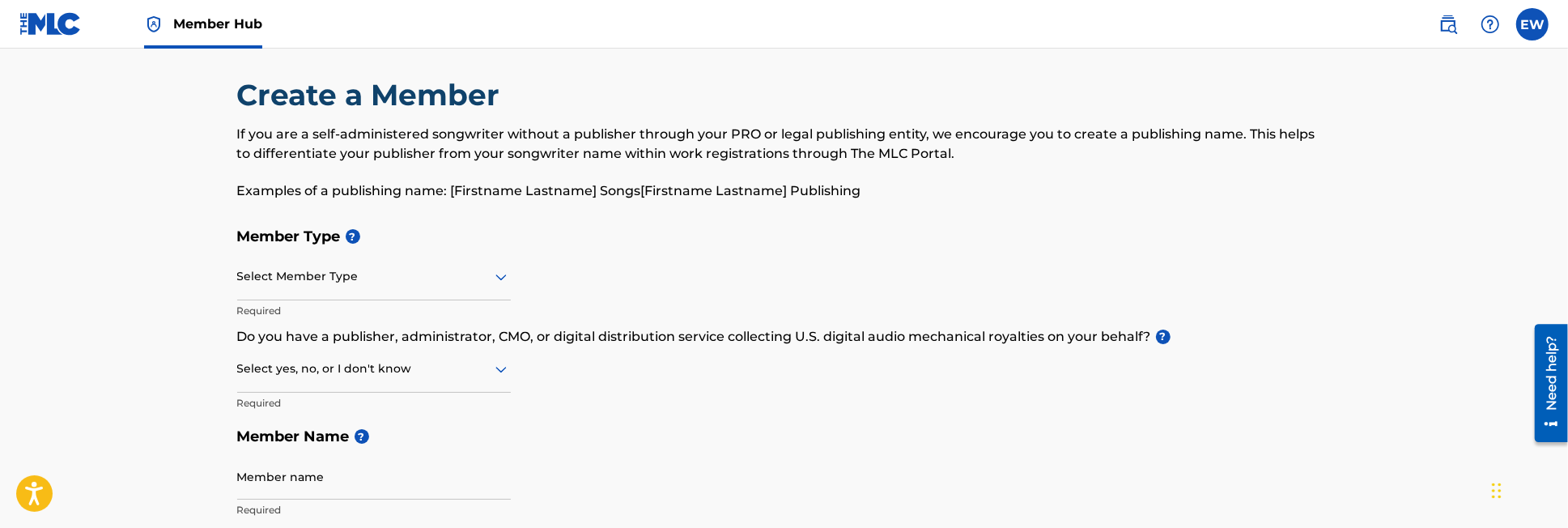
click at [546, 250] on h5 "Member Type ?" at bounding box center [784, 236] width 1094 height 35
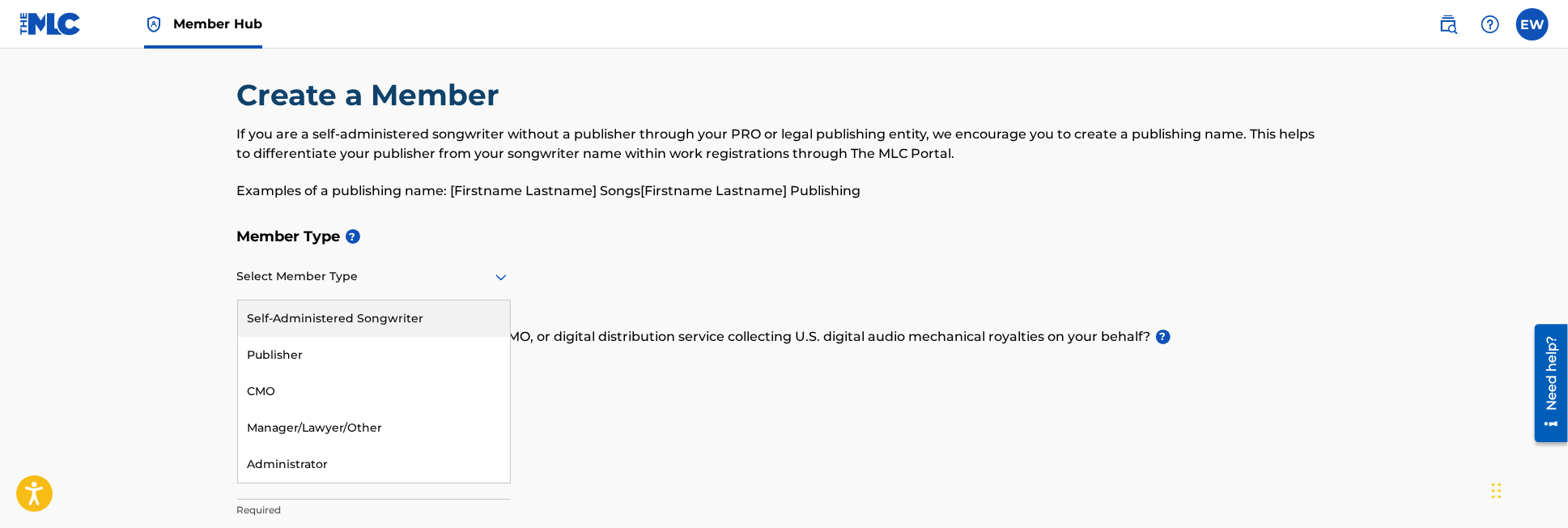
click at [498, 270] on icon at bounding box center [500, 277] width 20 height 20
click at [414, 320] on div "Self-Administered Songwriter" at bounding box center [373, 318] width 272 height 37
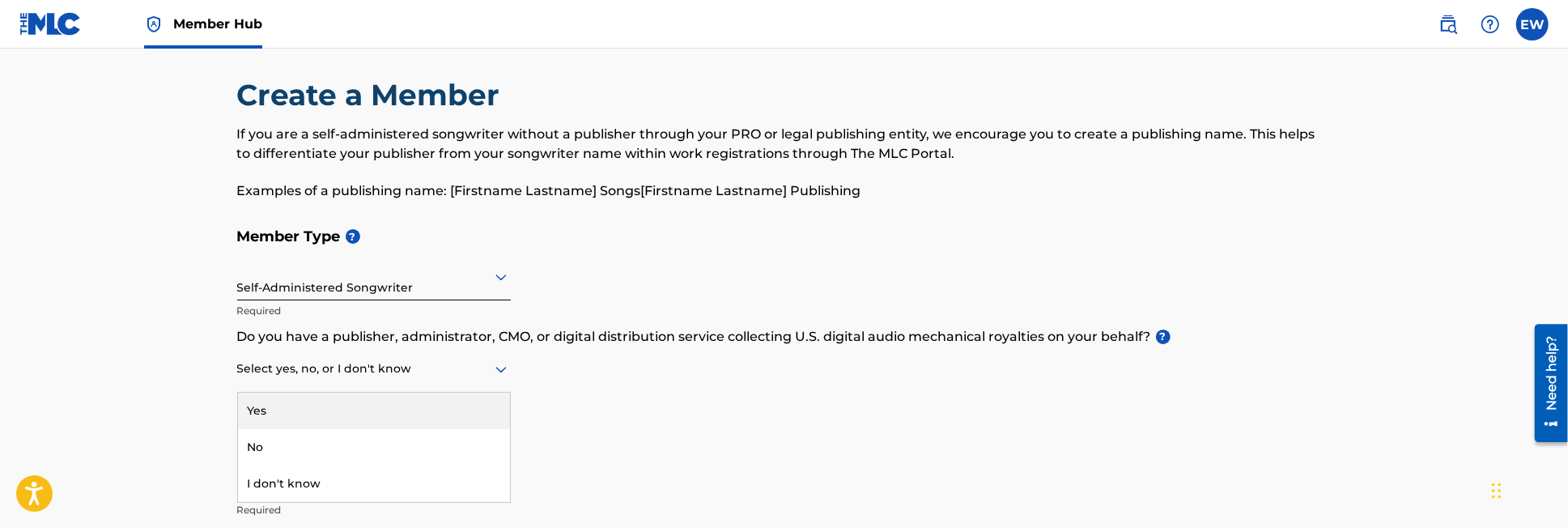
click at [499, 365] on icon at bounding box center [500, 369] width 20 height 20
click at [409, 408] on div "Yes" at bounding box center [373, 410] width 272 height 37
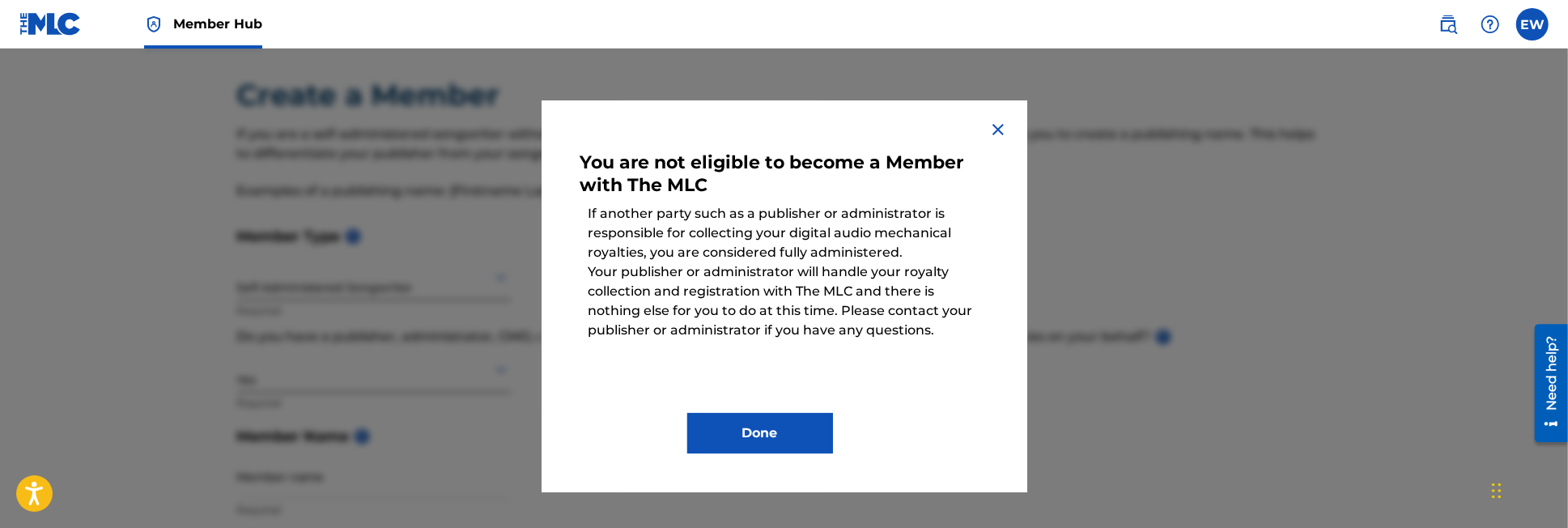
click at [1001, 123] on img at bounding box center [998, 129] width 20 height 20
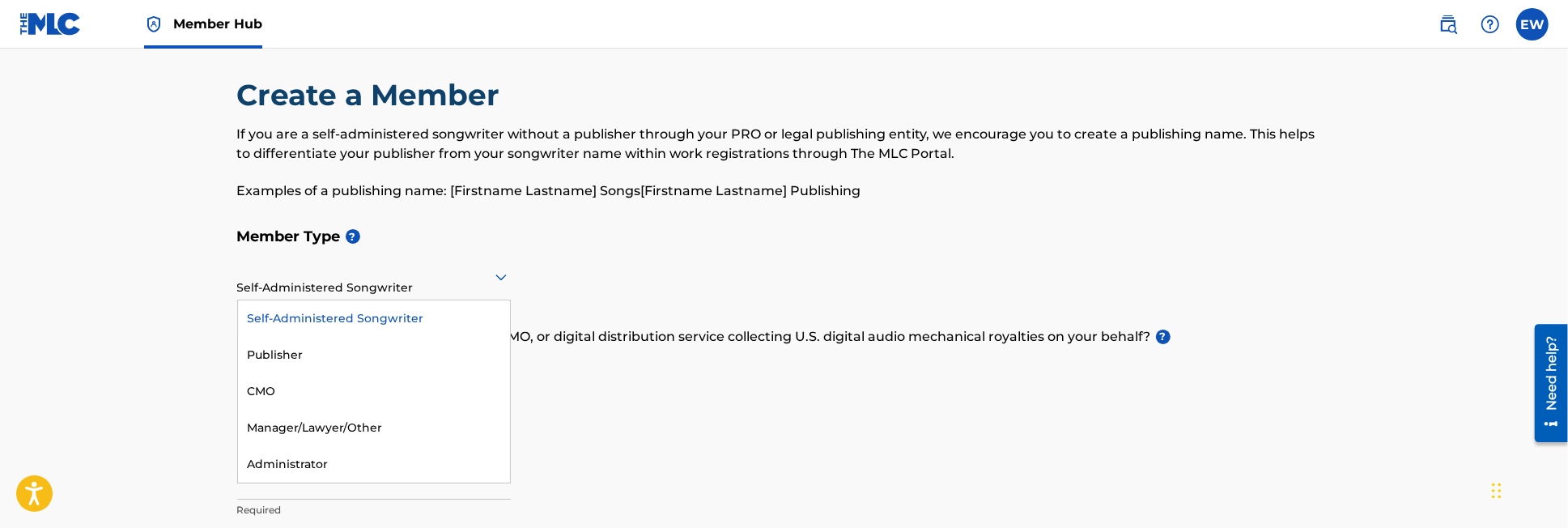
drag, startPoint x: 494, startPoint y: 278, endPoint x: 388, endPoint y: 313, distance: 111.6
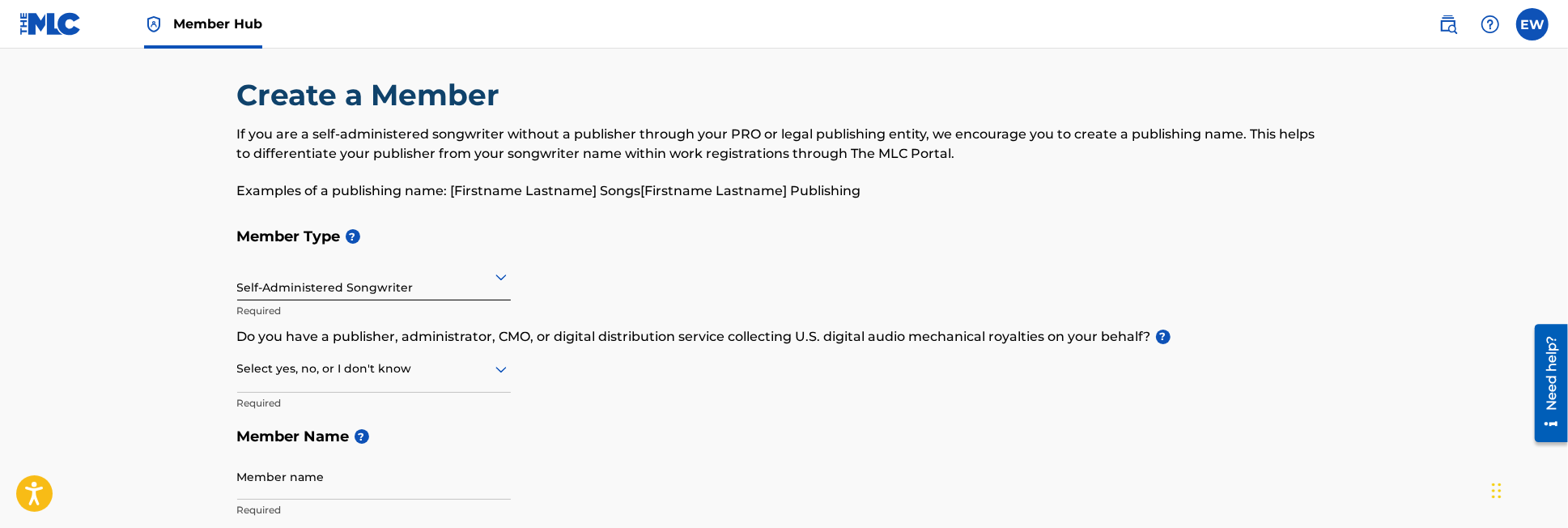
drag, startPoint x: 388, startPoint y: 313, endPoint x: 737, endPoint y: 281, distance: 350.5
click at [737, 281] on div "Member Type ? Self-Administered Songwriter Required Do you have a publisher, ad…" at bounding box center [784, 373] width 1094 height 307
click at [494, 364] on icon at bounding box center [500, 369] width 20 height 20
click at [335, 451] on div "No" at bounding box center [373, 447] width 272 height 37
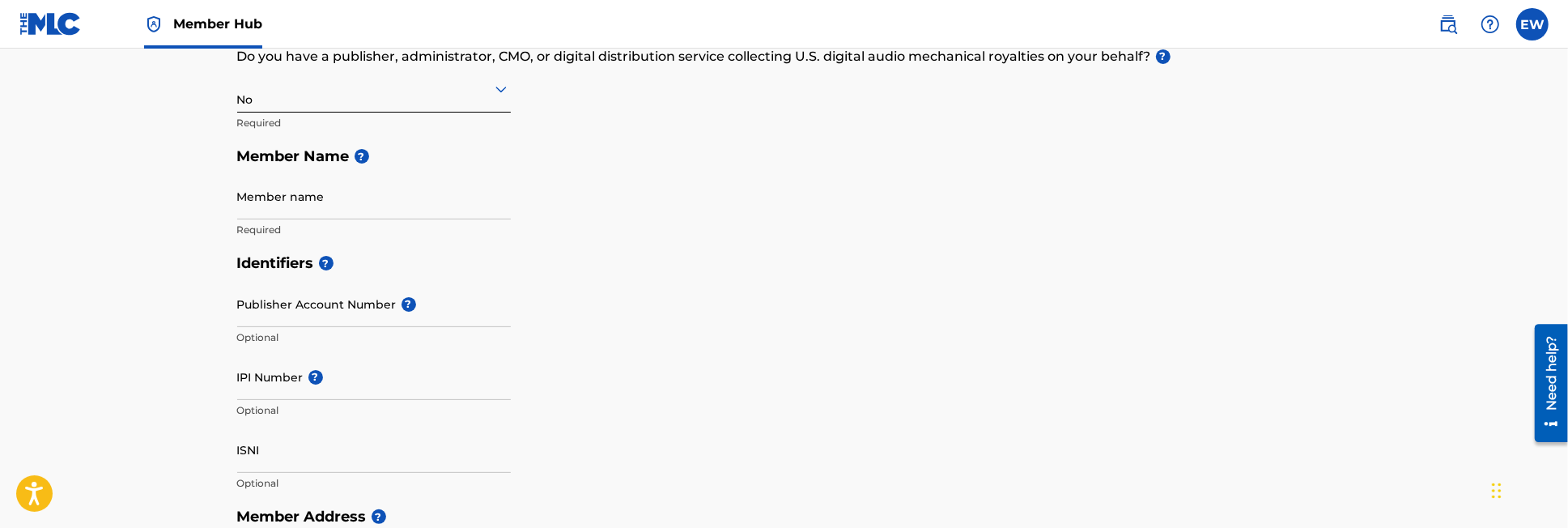
scroll to position [296, 0]
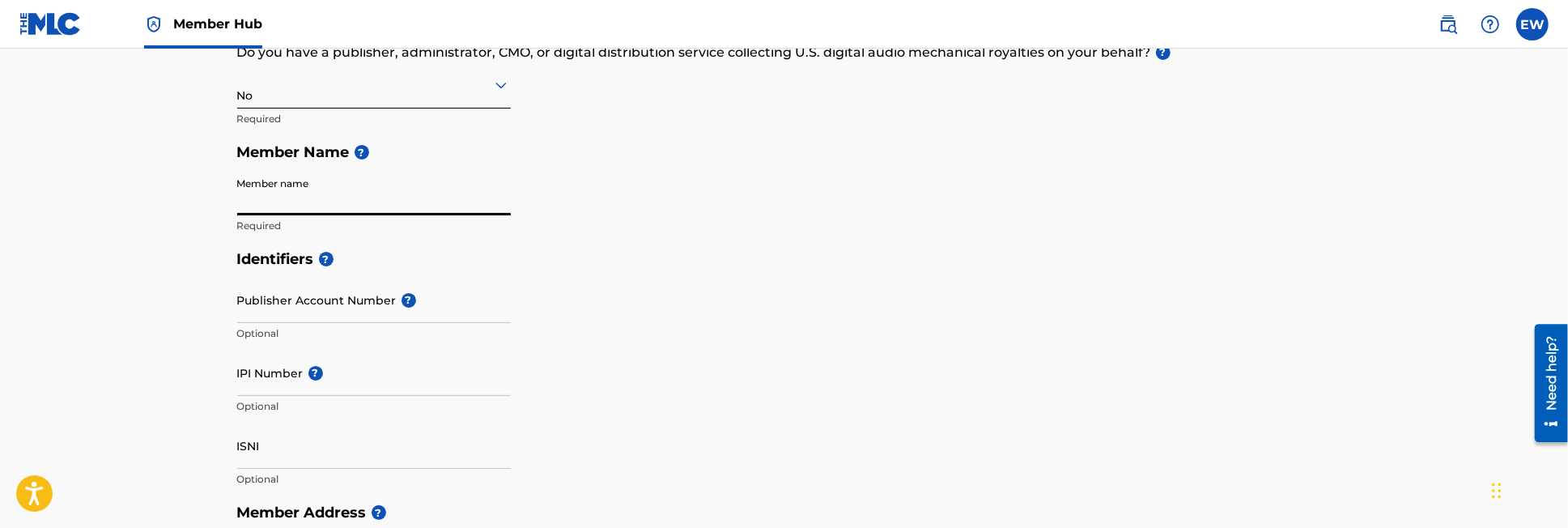
click at [339, 196] on input "Member name" at bounding box center [373, 192] width 274 height 46
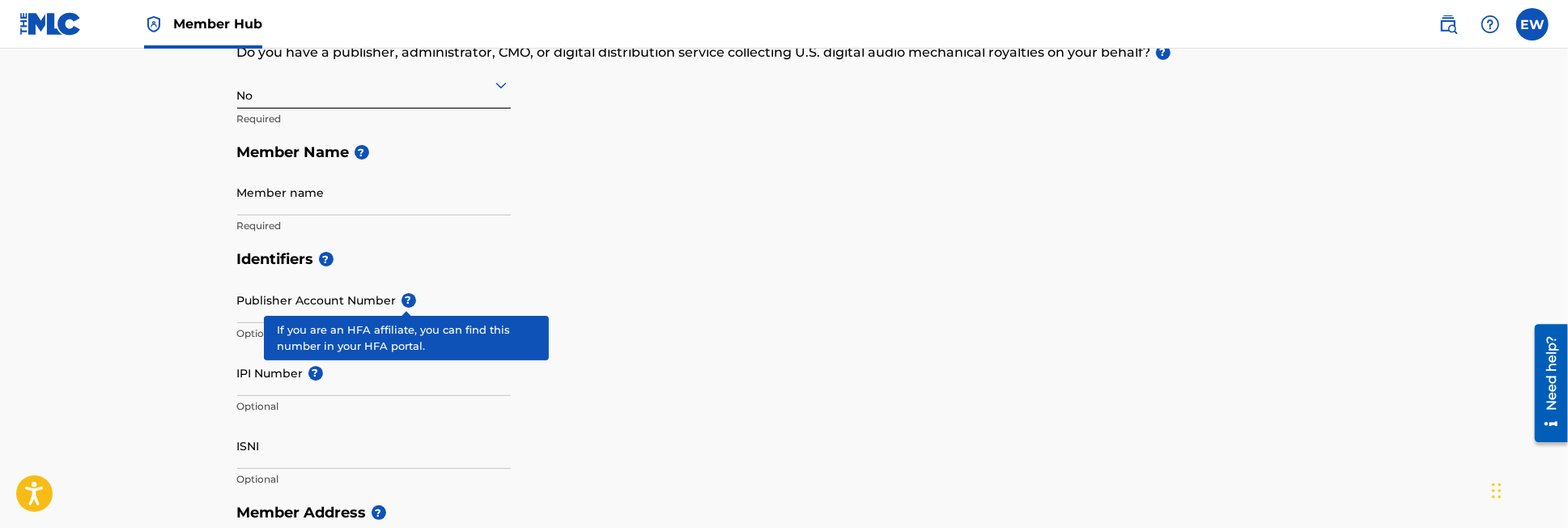
click at [402, 300] on span "?" at bounding box center [408, 300] width 14 height 14
click at [402, 300] on input "Publisher Account Number ?" at bounding box center [373, 299] width 274 height 46
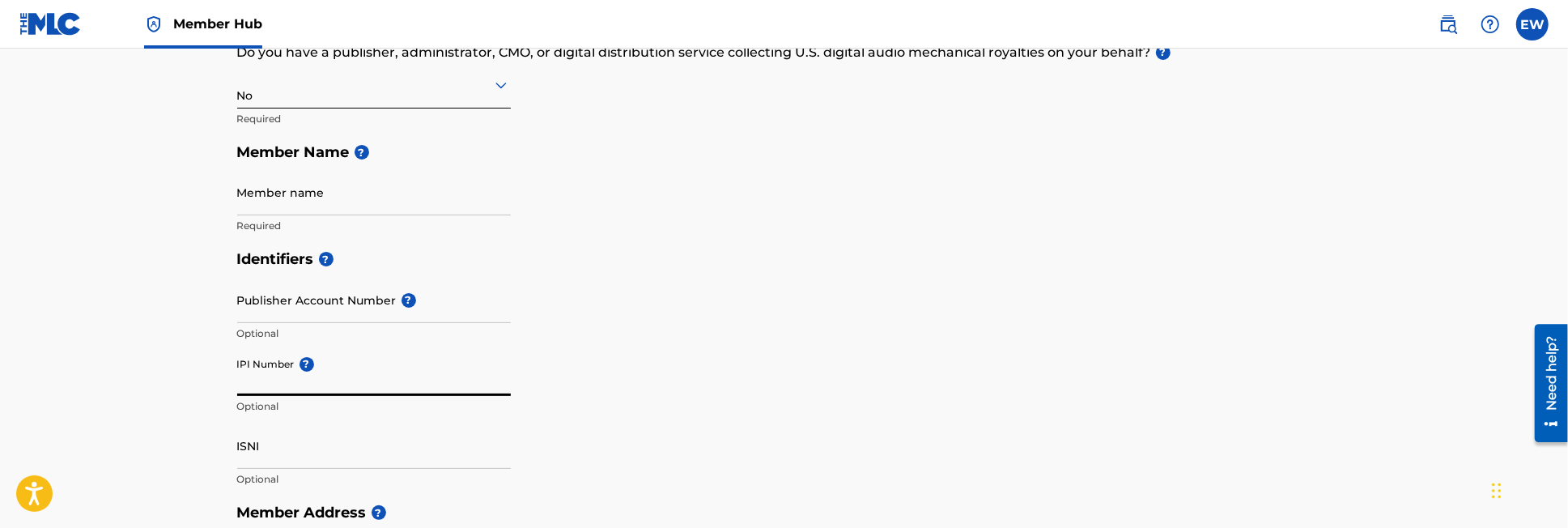
click at [269, 382] on input "IPI Number ?" at bounding box center [373, 373] width 274 height 46
type input "1306980840"
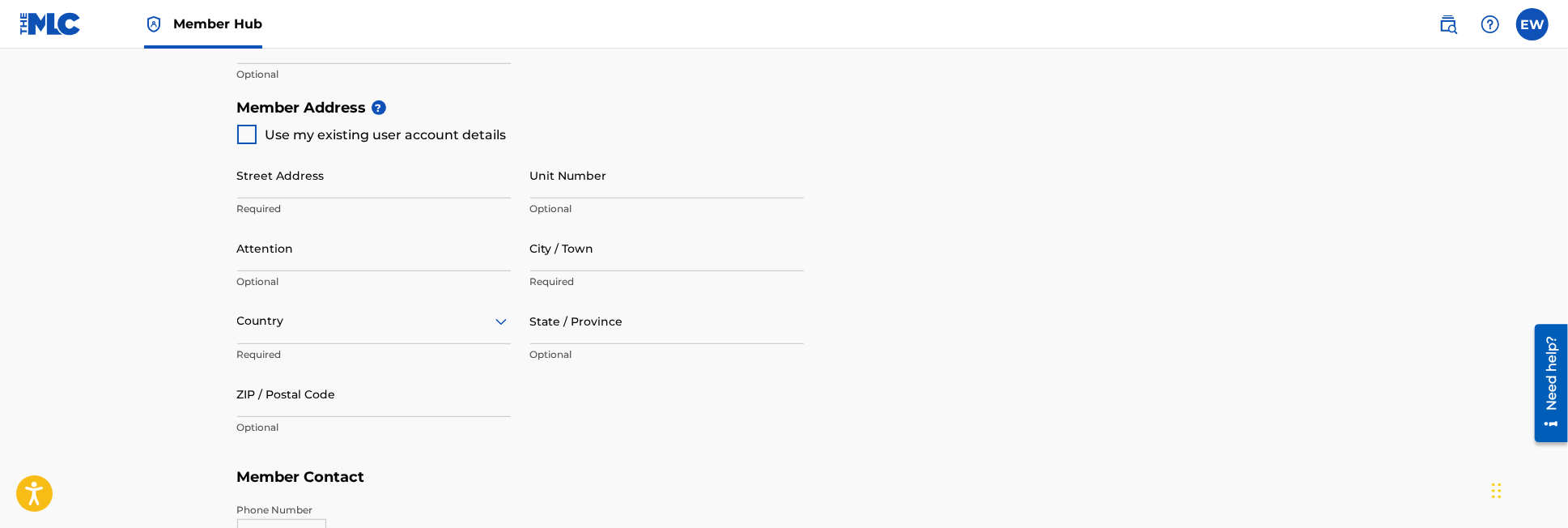
scroll to position [700, 0]
click at [242, 136] on div at bounding box center [246, 136] width 20 height 20
type input "401 Northwest Durango Street"
type input "Blue Springs"
type input "64014"
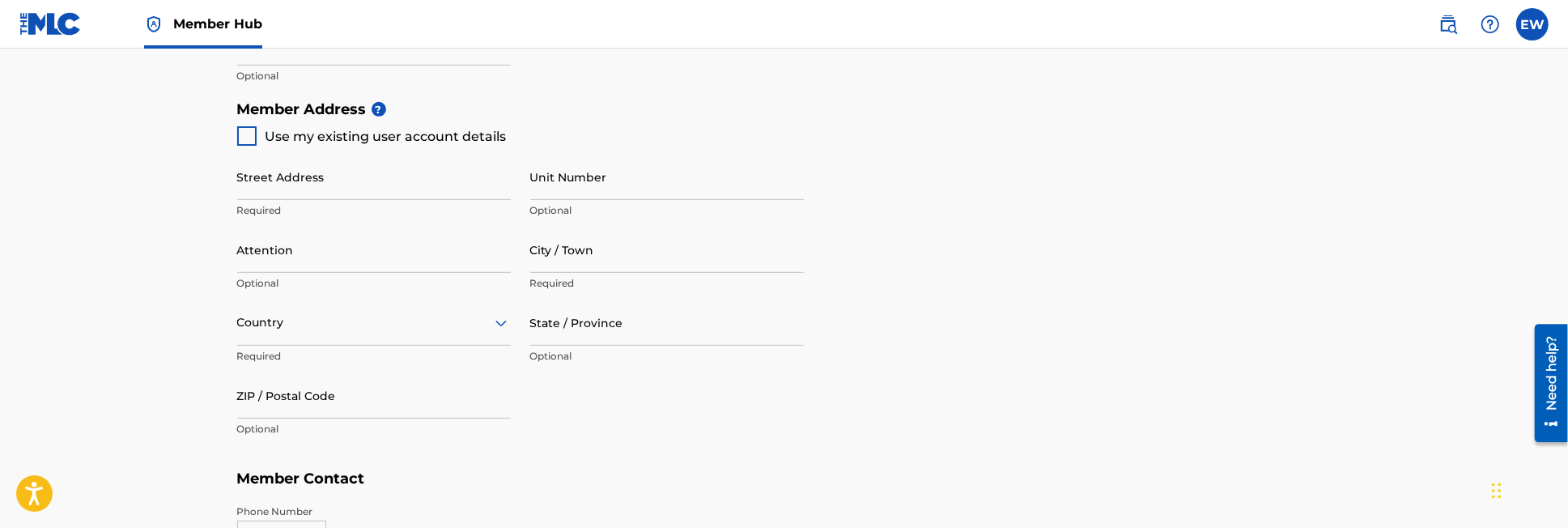
type input "660"
type input "6209928"
type input "[EMAIL_ADDRESS][DOMAIN_NAME]"
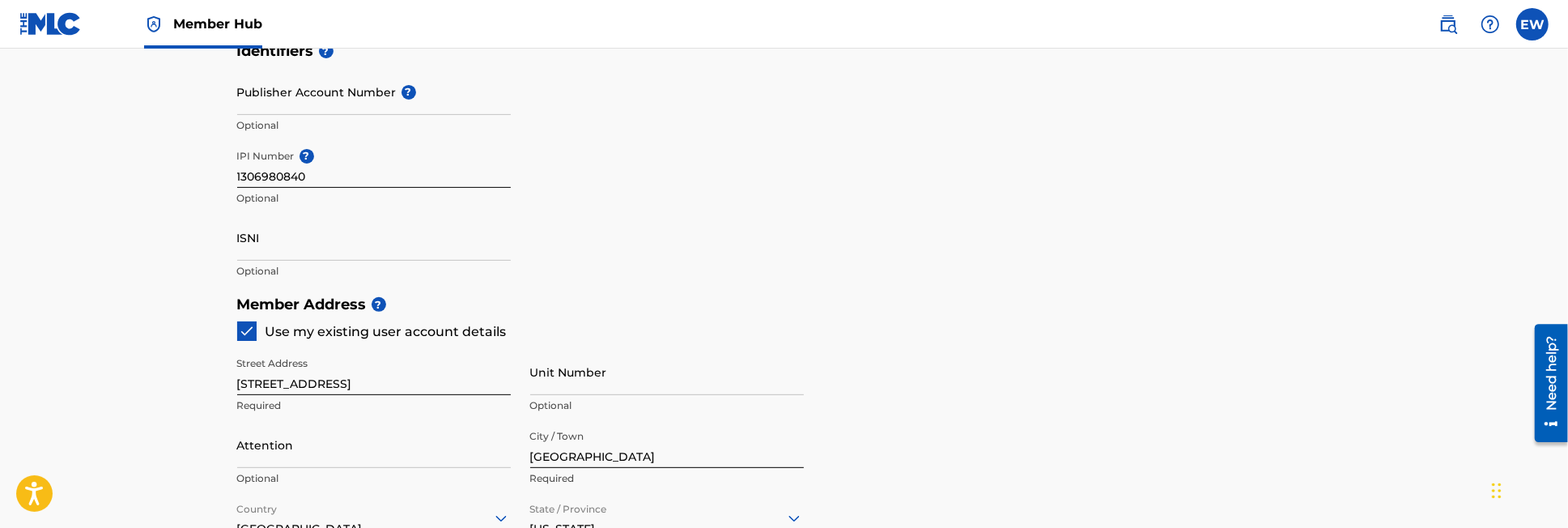
scroll to position [42, 0]
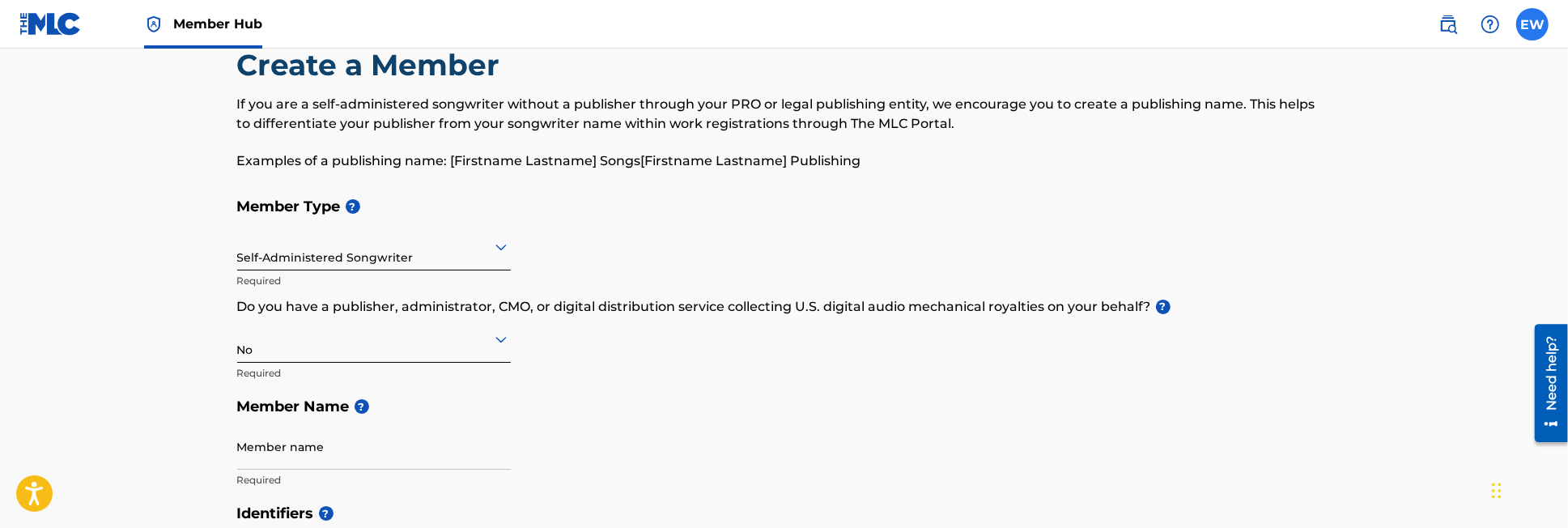
click at [1528, 23] on label at bounding box center [1532, 24] width 32 height 32
click at [1532, 24] on input "EW Ellyn Wilson ellyncw2@outlook.com Notification Preferences Profile Log out" at bounding box center [1532, 24] width 0 height 0
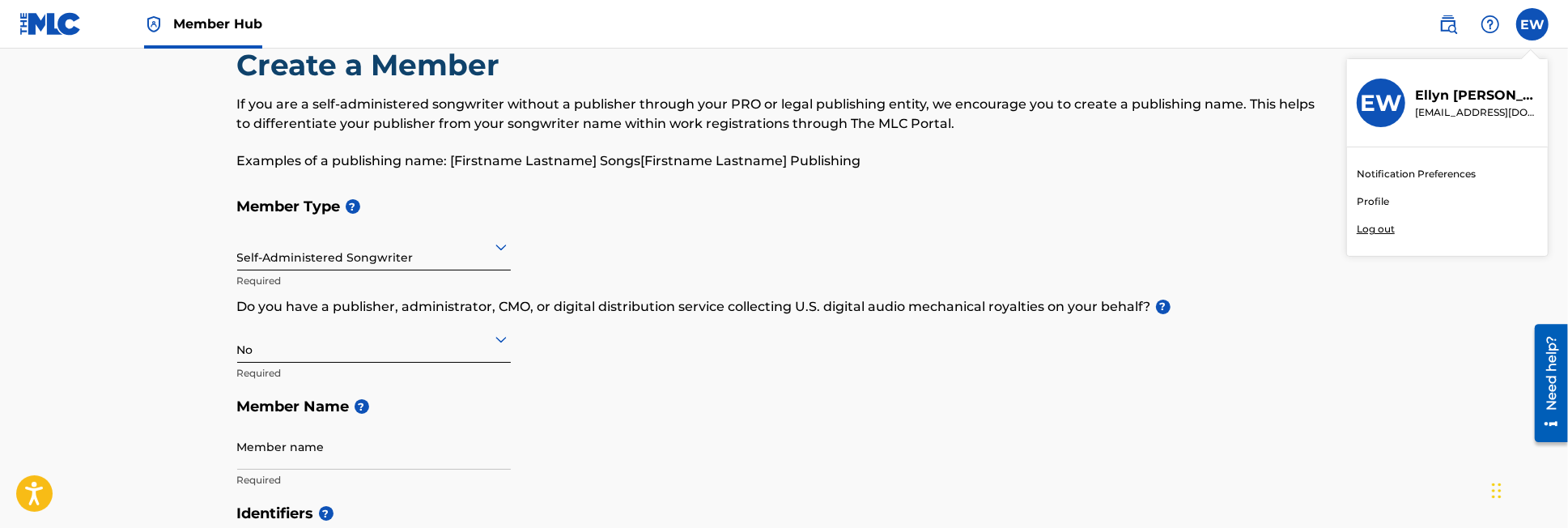
click at [1371, 200] on link "Profile" at bounding box center [1372, 201] width 32 height 14
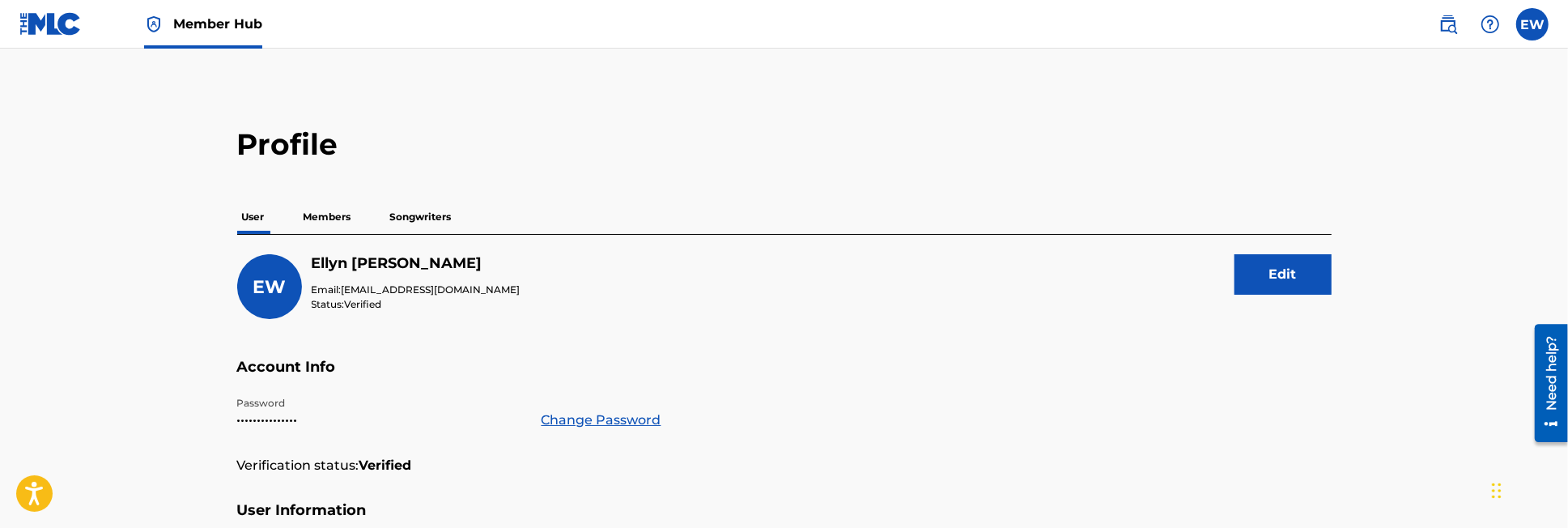
click at [334, 213] on p "Members" at bounding box center [327, 217] width 57 height 34
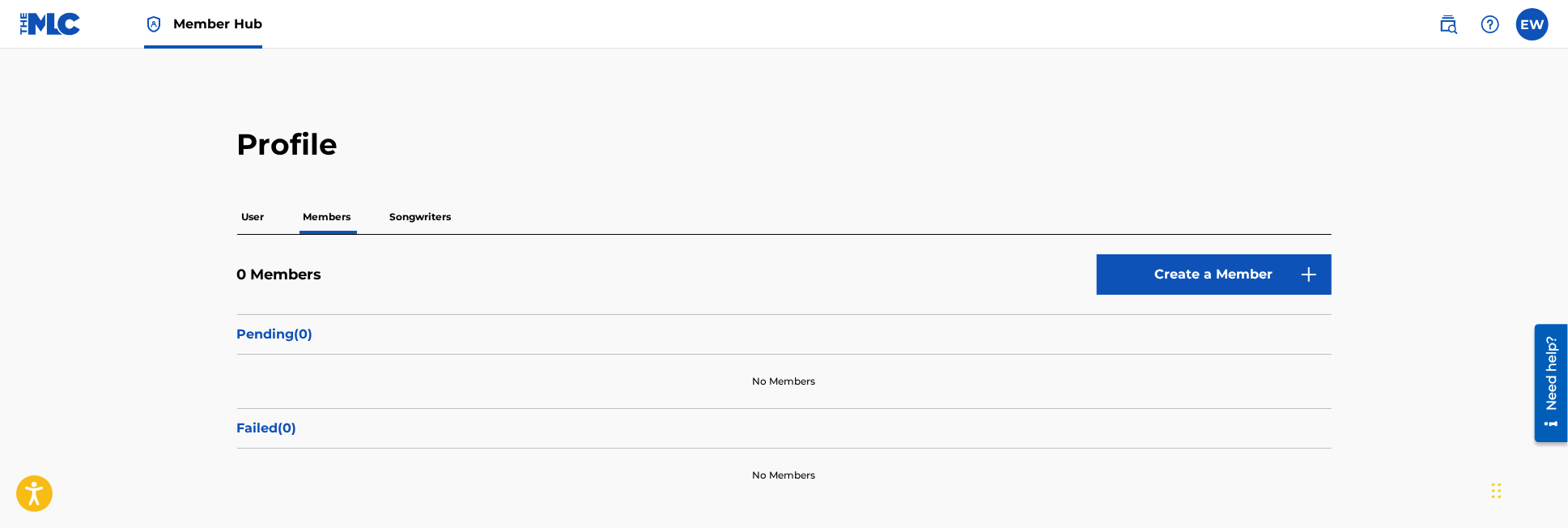
click at [435, 212] on p "Songwriters" at bounding box center [421, 217] width 71 height 34
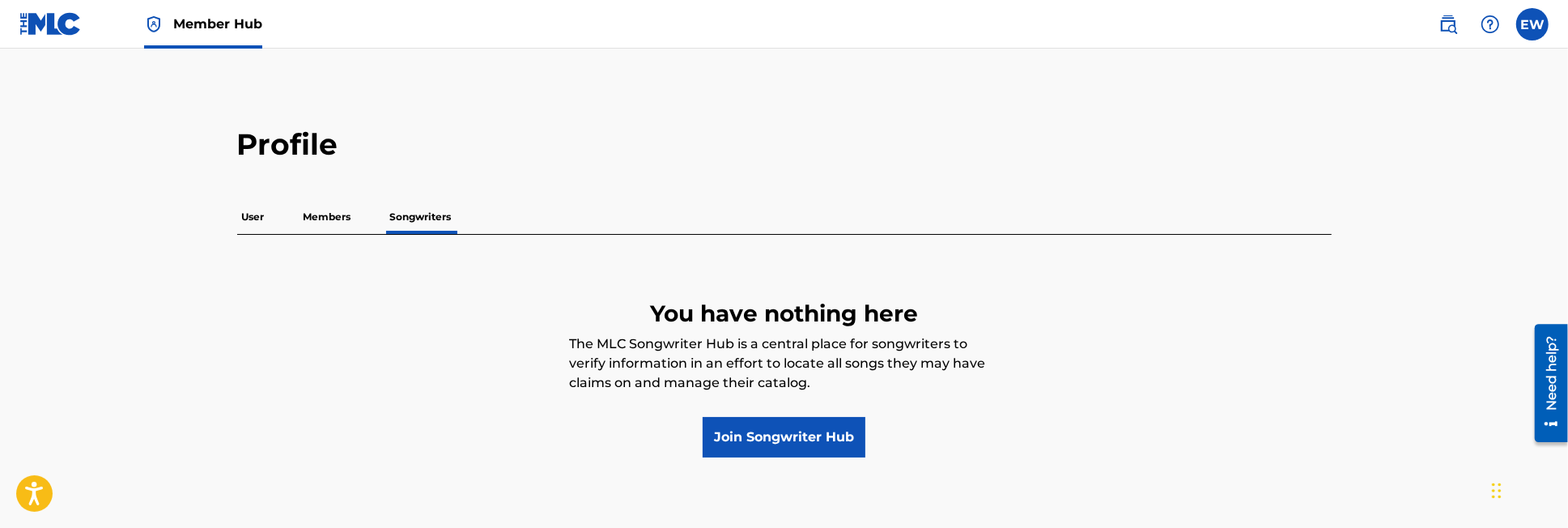
click at [254, 220] on p "User" at bounding box center [253, 217] width 32 height 34
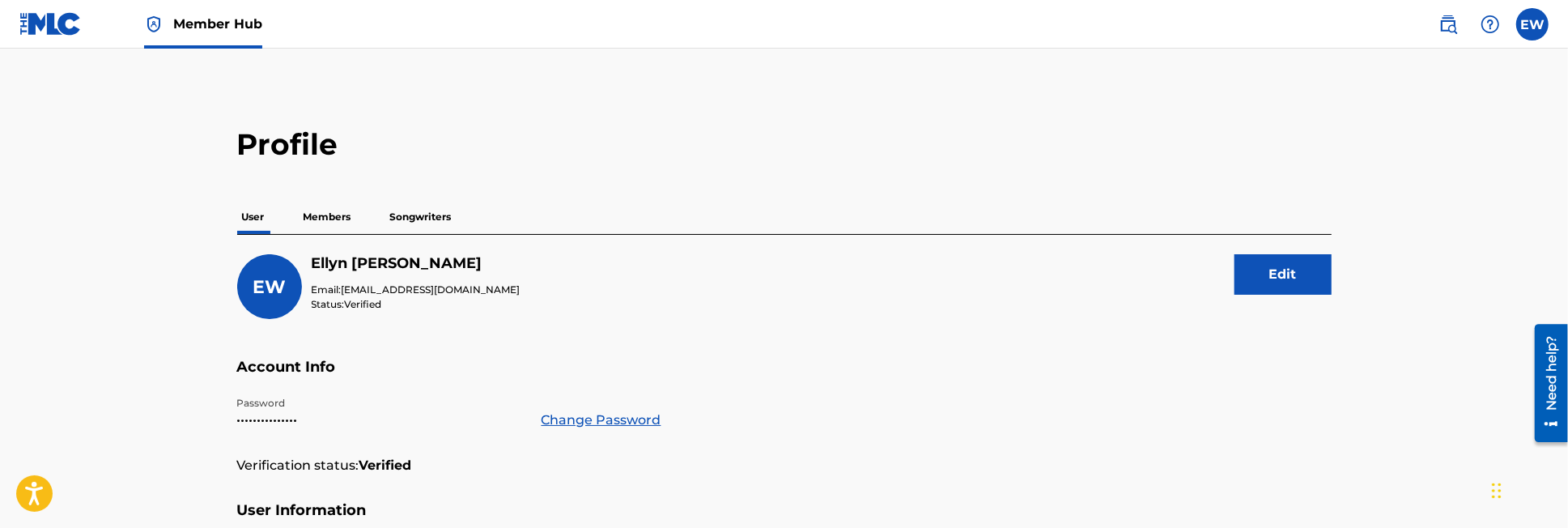
click at [57, 24] on img at bounding box center [51, 24] width 62 height 24
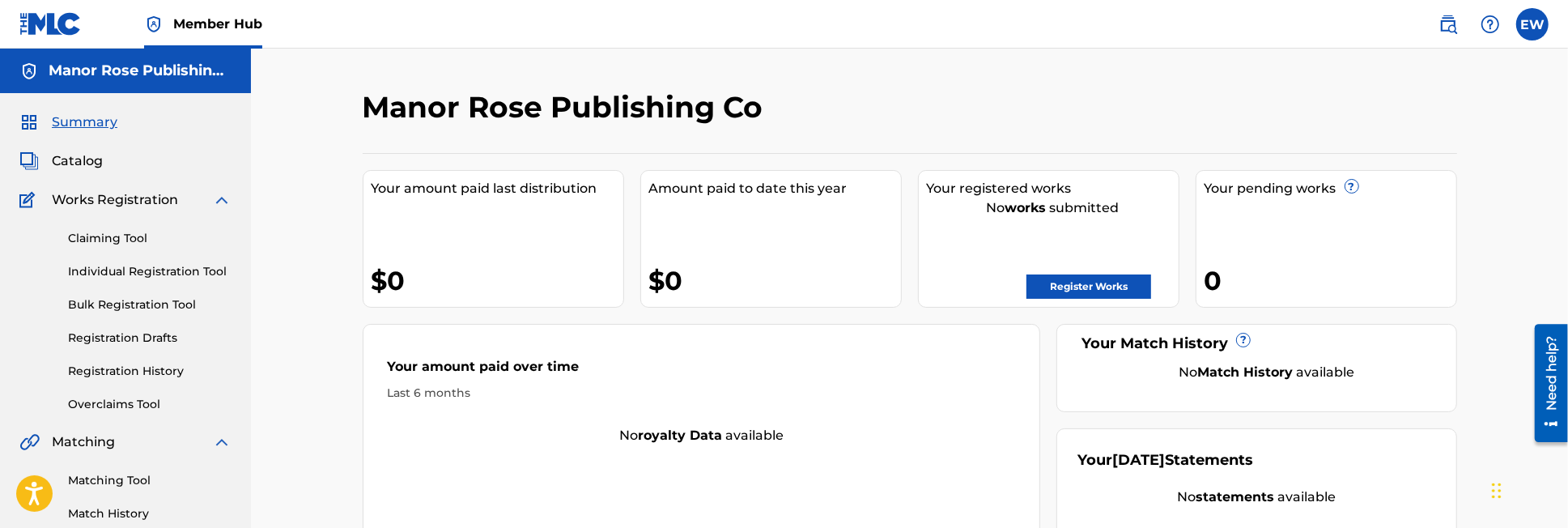
click at [546, 200] on div "Your amount paid last distribution $0" at bounding box center [494, 239] width 261 height 137
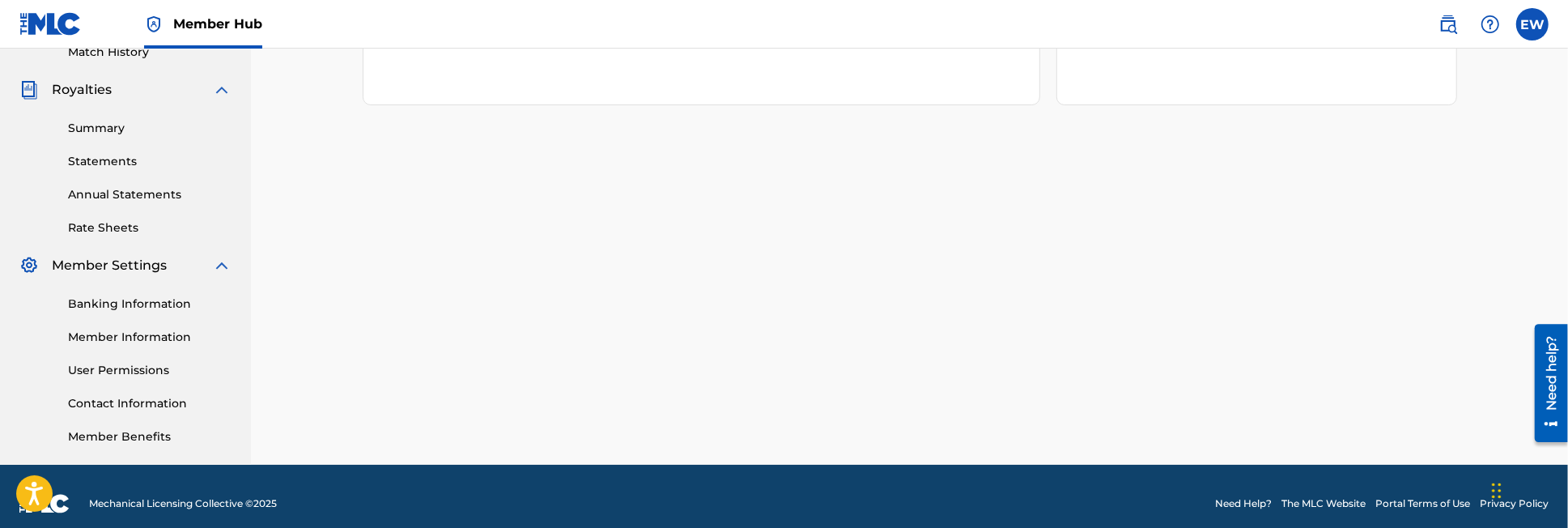
click at [1566, 139] on div "Manor Rose Publishing Co Your amount paid last distribution $0 Amount paid to d…" at bounding box center [910, 25] width 1317 height 878
click at [220, 85] on img at bounding box center [221, 89] width 20 height 20
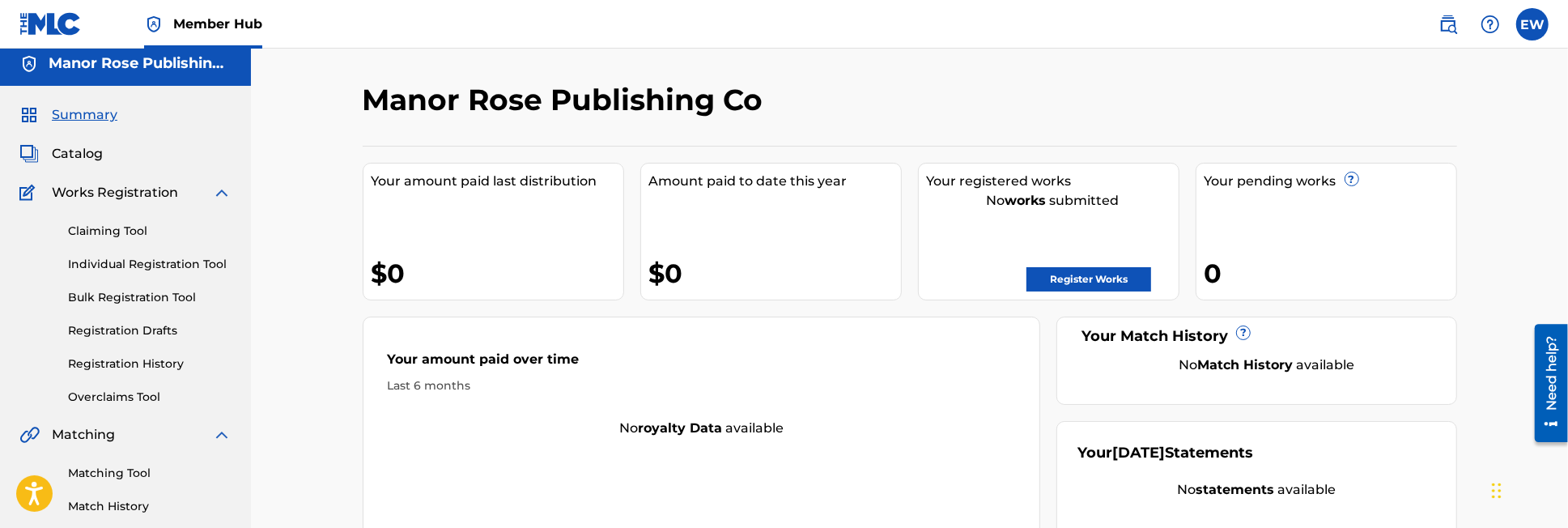
scroll to position [8, 0]
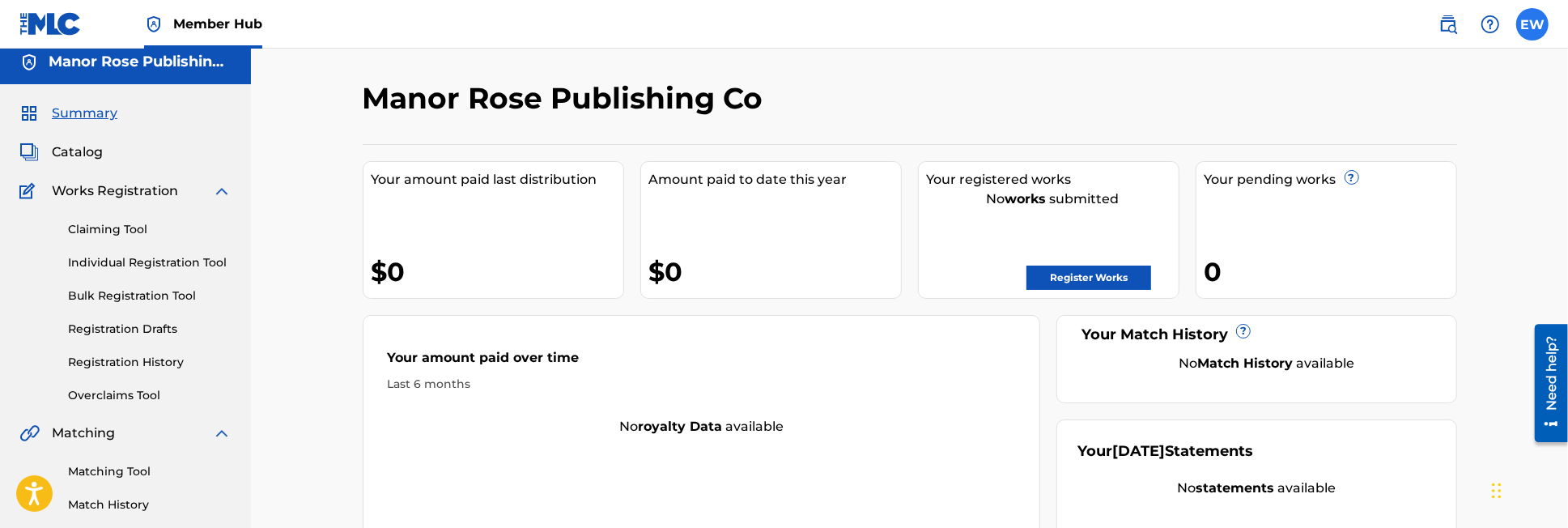
click at [1531, 24] on label at bounding box center [1532, 24] width 32 height 32
click at [1532, 24] on input "EW Ellyn Wilson ellyncw2@outlook.com Notification Preferences Profile Log out" at bounding box center [1532, 24] width 0 height 0
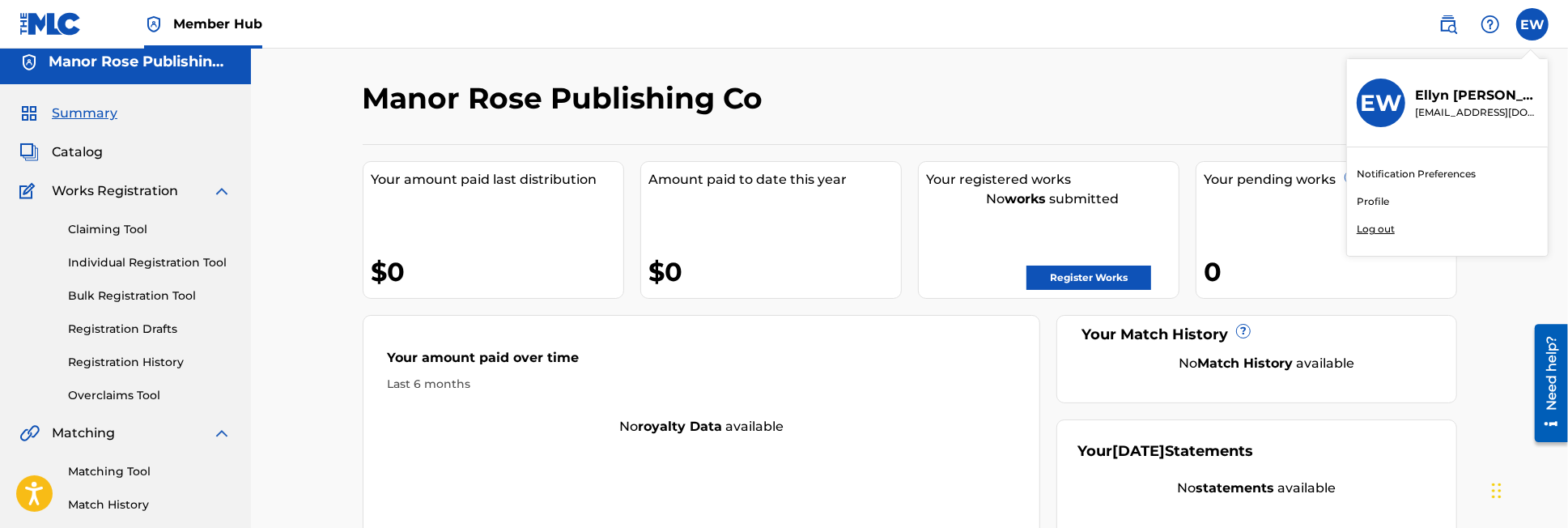
click at [1367, 226] on p "Log out" at bounding box center [1375, 229] width 38 height 14
click at [1532, 24] on input "EW Ellyn Wilson ellyncw2@outlook.com Notification Preferences Profile Log out" at bounding box center [1532, 24] width 0 height 0
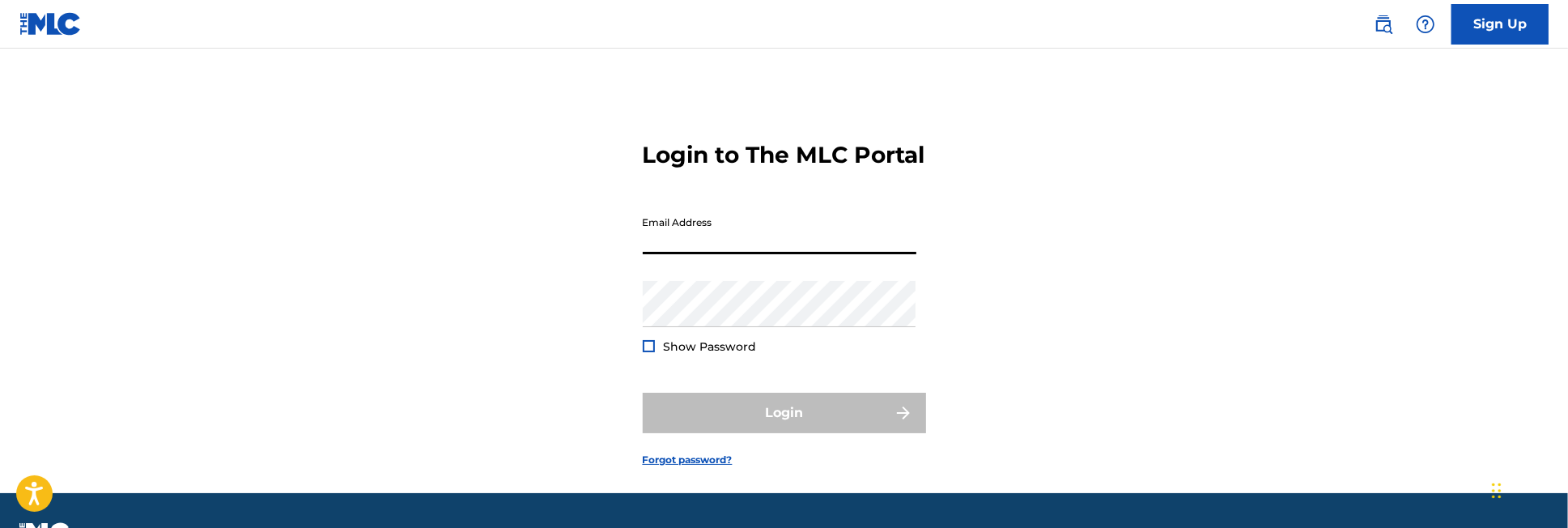
click at [702, 254] on input "Email Address" at bounding box center [779, 231] width 274 height 46
type input "[EMAIL_ADDRESS][DOMAIN_NAME]"
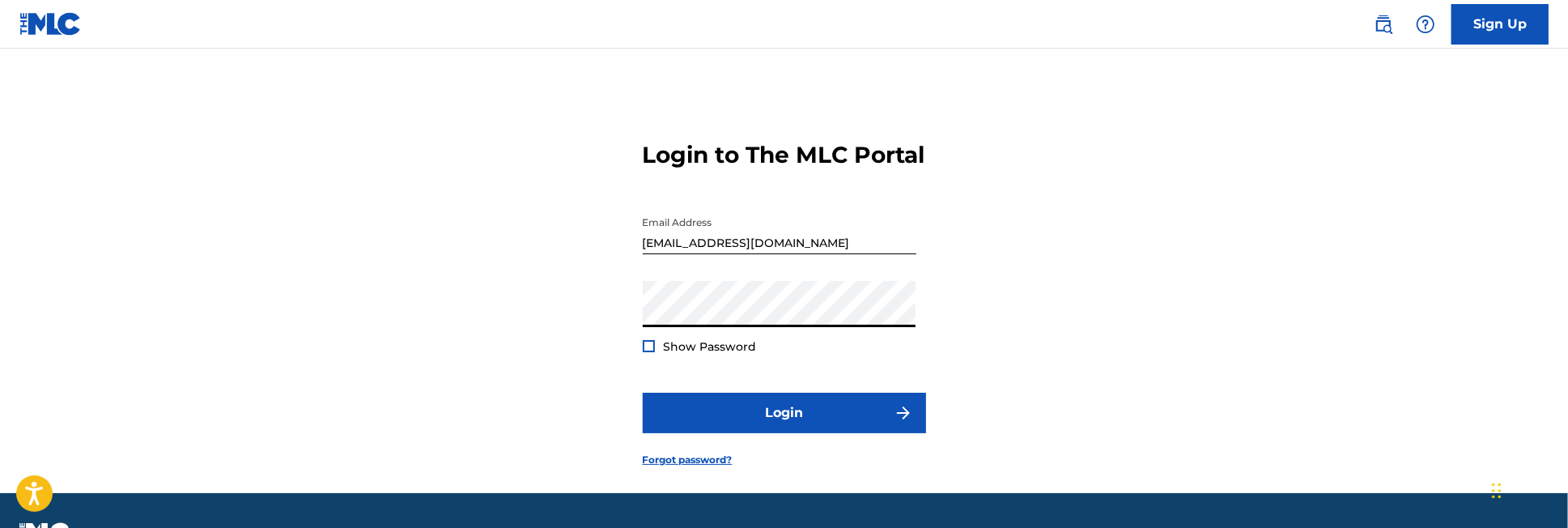
click at [642, 392] on button "Login" at bounding box center [784, 412] width 283 height 40
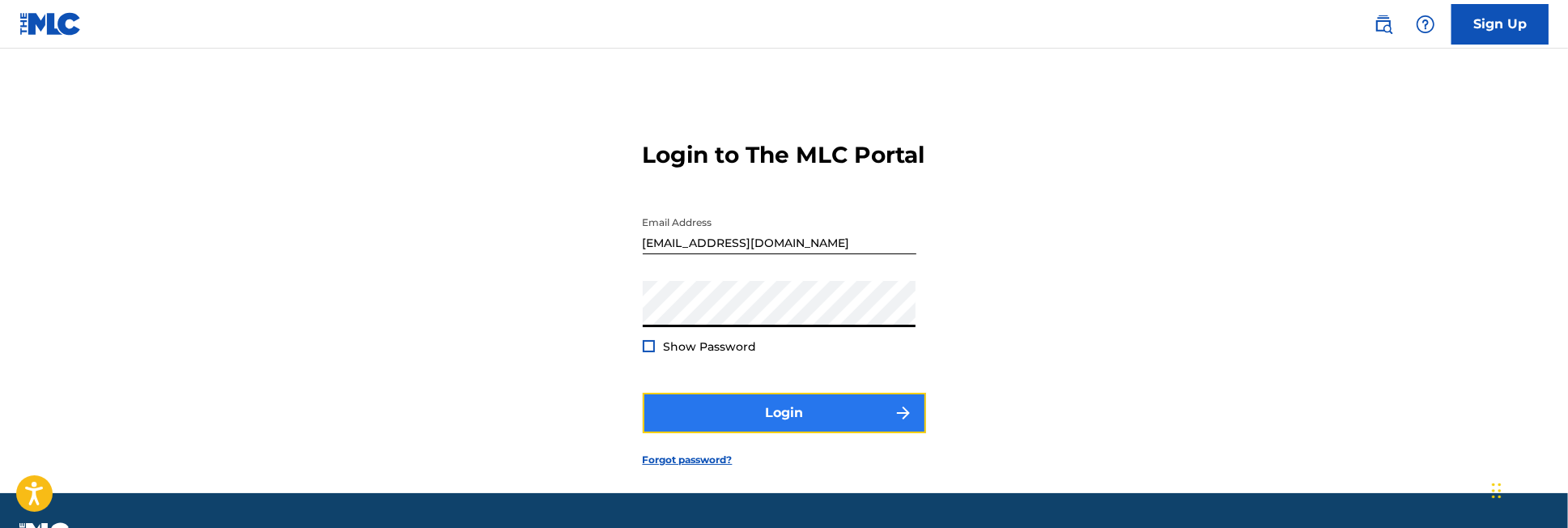
click at [819, 433] on button "Login" at bounding box center [784, 412] width 283 height 40
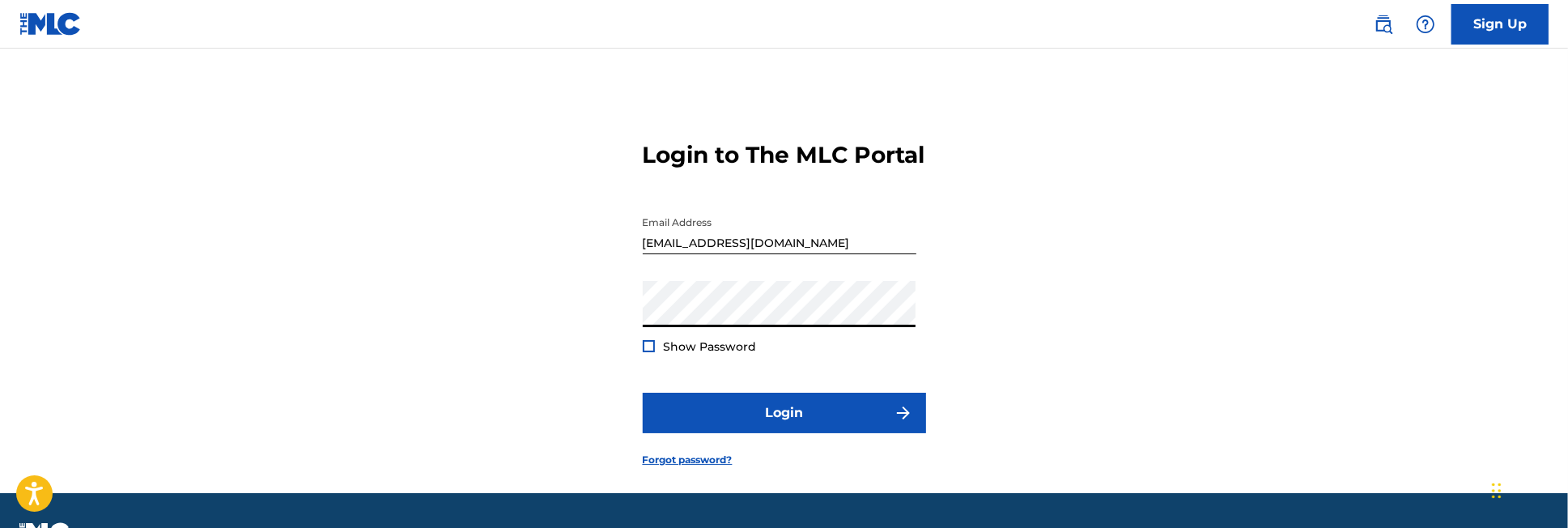
click at [642, 392] on button "Login" at bounding box center [784, 412] width 283 height 40
